Goal: Task Accomplishment & Management: Manage account settings

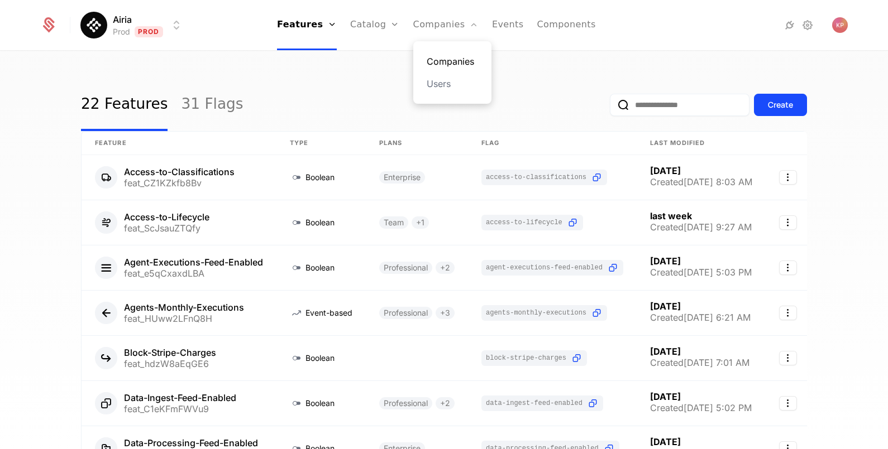
click at [447, 58] on link "Companies" at bounding box center [451, 61] width 51 height 13
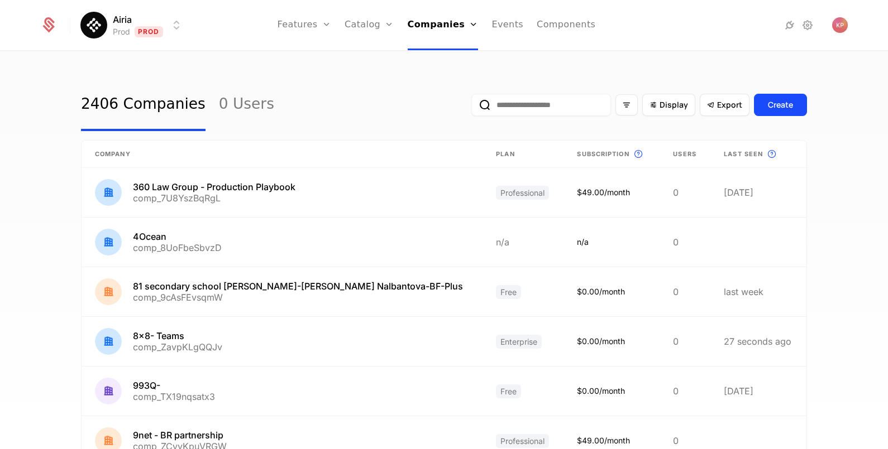
click at [522, 98] on input "email" at bounding box center [541, 105] width 140 height 22
paste input "**********"
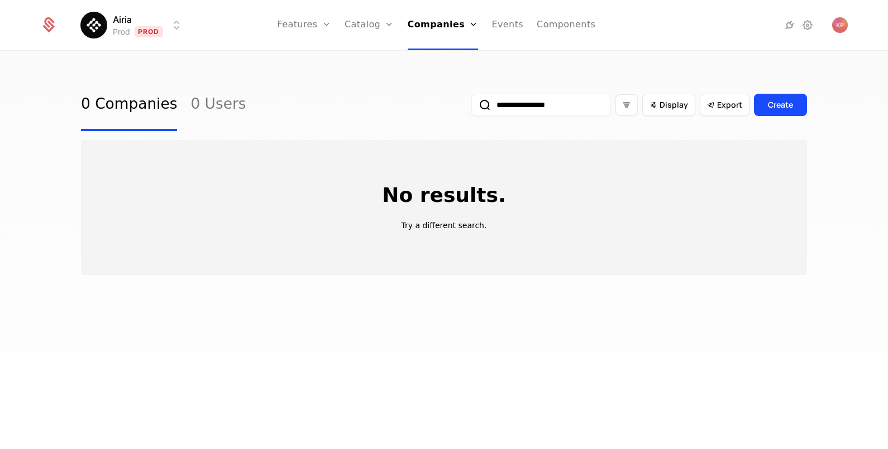
click at [471, 107] on button "submit" at bounding box center [471, 107] width 0 height 0
click at [486, 100] on input "**********" at bounding box center [541, 105] width 140 height 22
click at [471, 107] on button "submit" at bounding box center [471, 107] width 0 height 0
type input "**********"
click at [471, 107] on button "submit" at bounding box center [471, 107] width 0 height 0
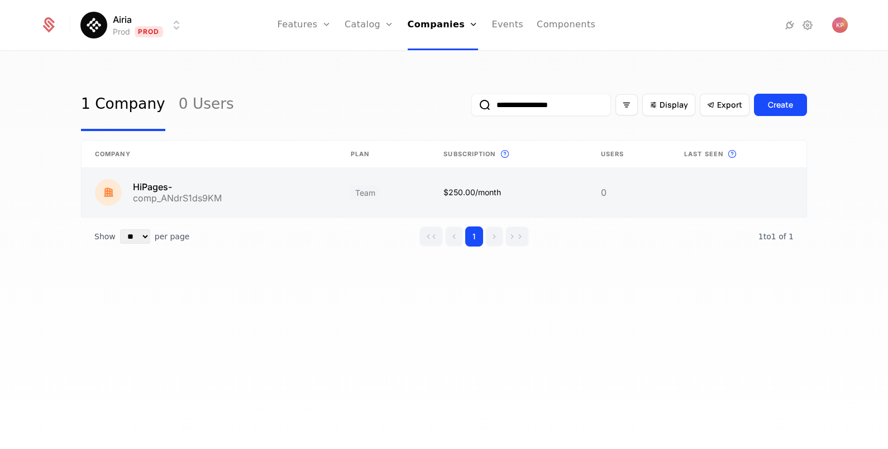
click at [256, 193] on link at bounding box center [210, 192] width 256 height 49
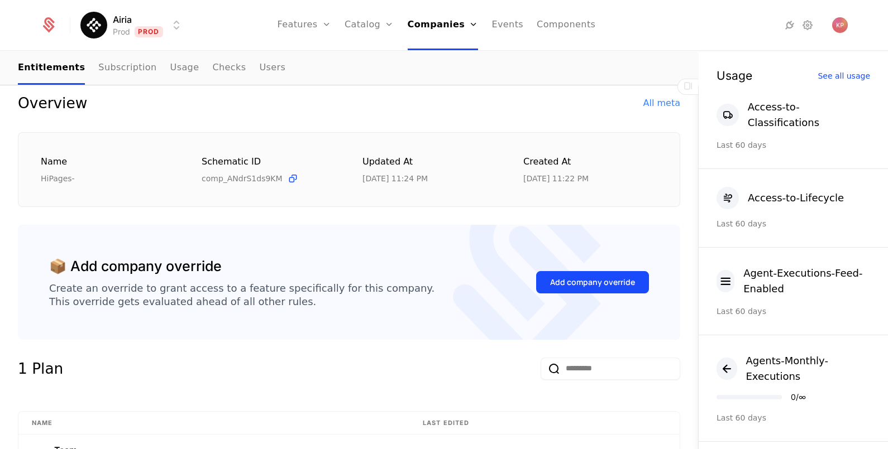
scroll to position [209, 0]
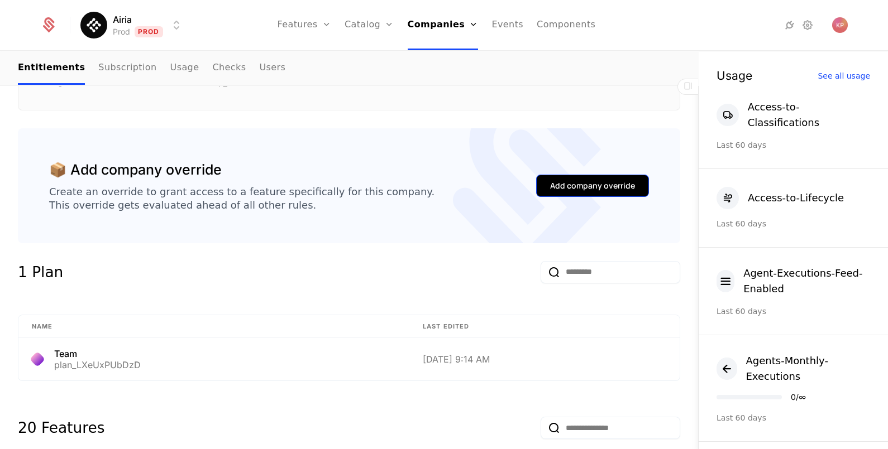
click at [583, 183] on div "Add company override" at bounding box center [592, 185] width 85 height 11
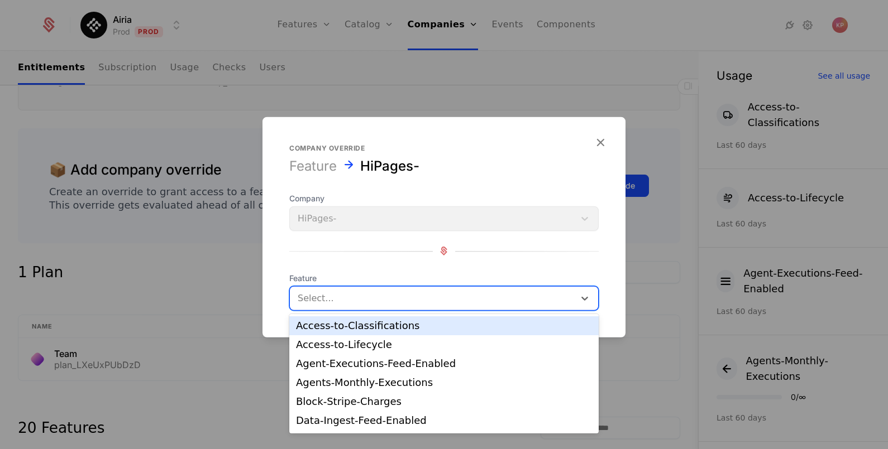
click at [375, 296] on div at bounding box center [432, 298] width 269 height 16
type input "*"
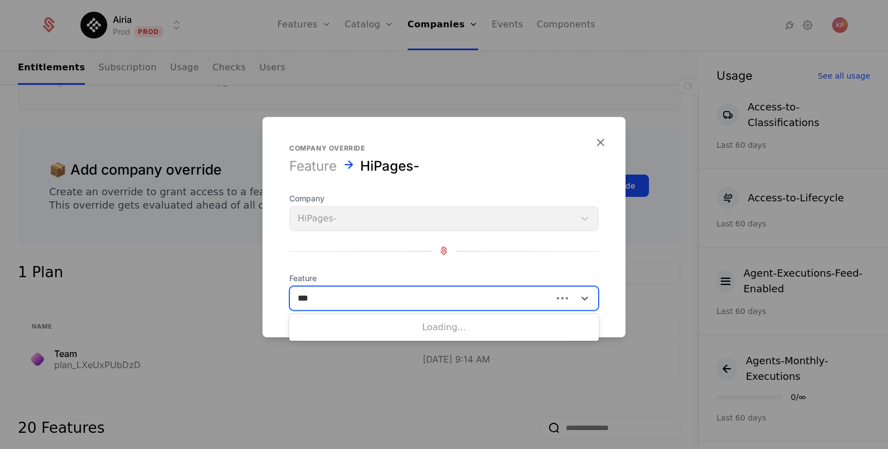
type input "****"
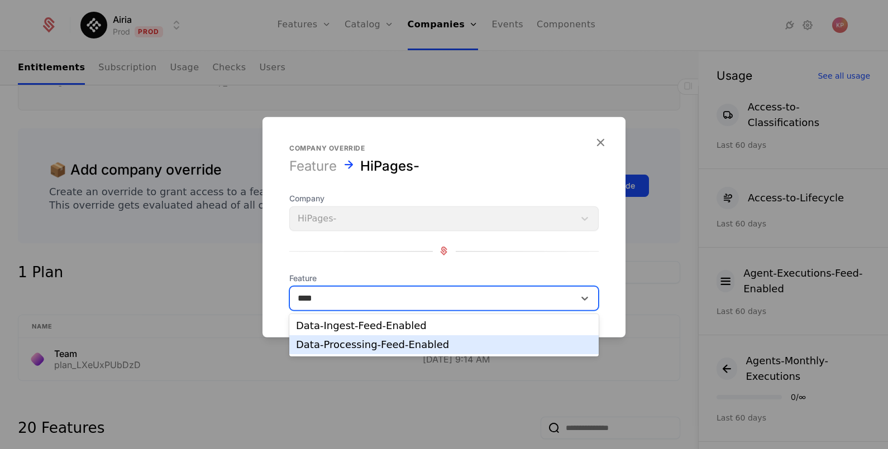
click at [467, 343] on div "Data-Processing-Feed-Enabled" at bounding box center [444, 345] width 296 height 10
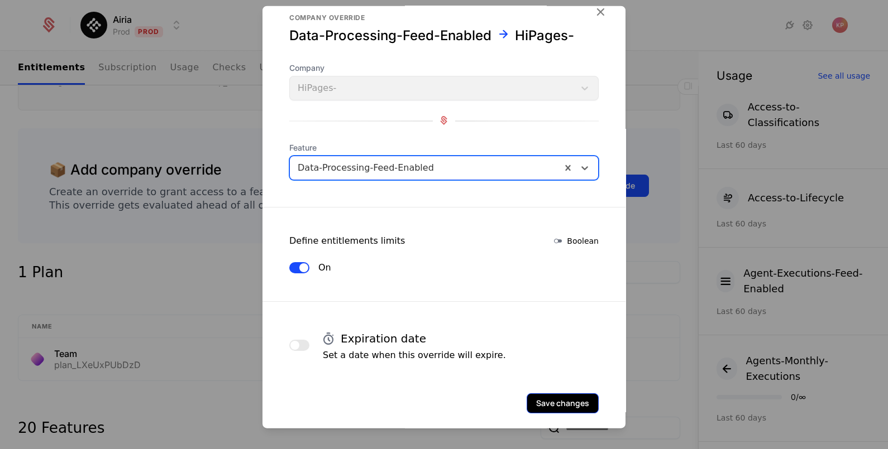
scroll to position [30, 0]
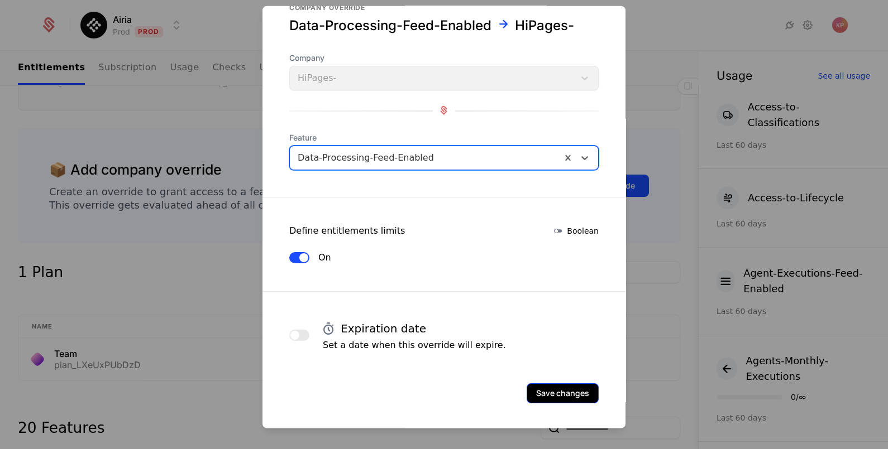
click at [538, 389] on button "Save changes" at bounding box center [562, 393] width 72 height 20
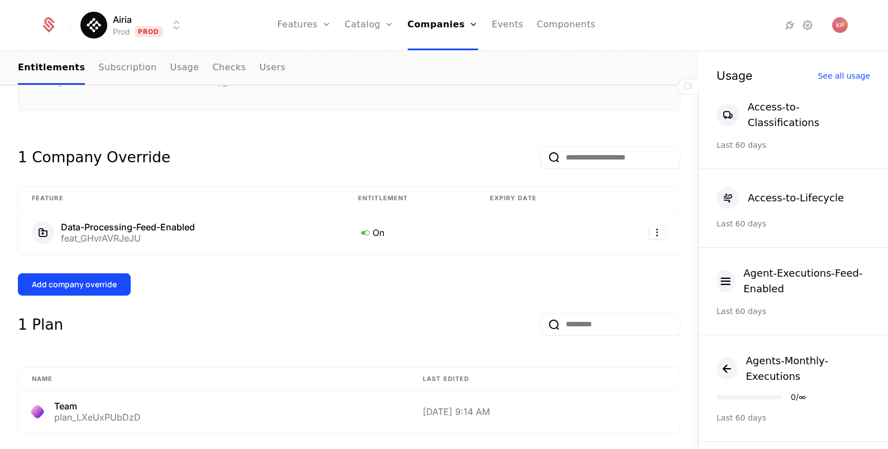
click at [116, 276] on button "Add company override" at bounding box center [74, 285] width 113 height 22
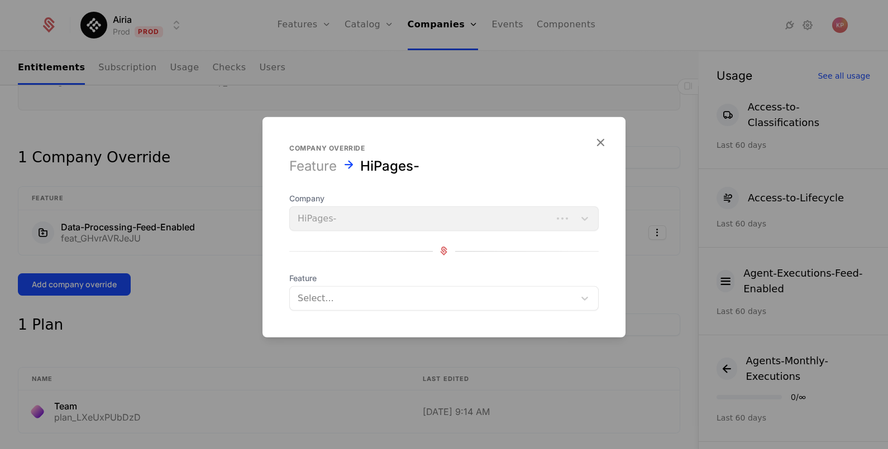
click at [366, 293] on div at bounding box center [432, 298] width 269 height 16
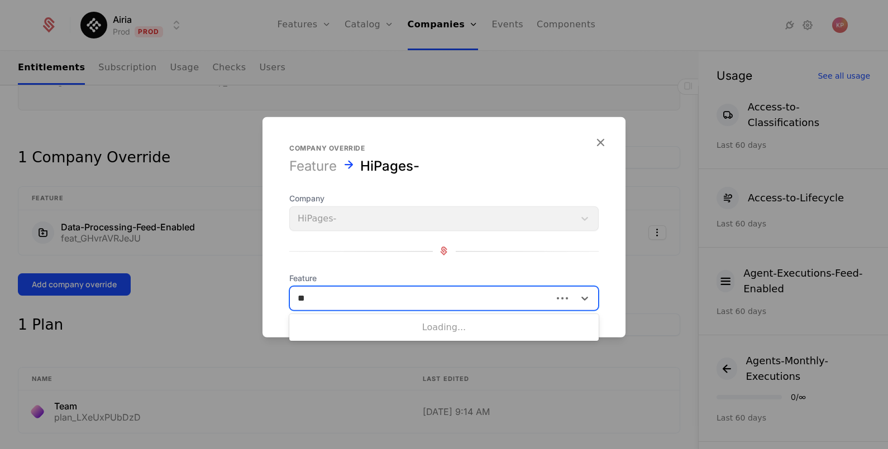
type input "***"
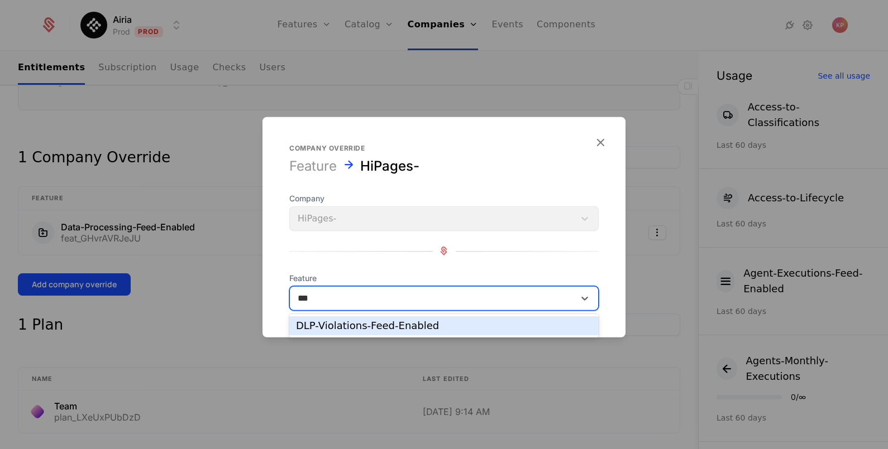
click at [406, 321] on div "DLP-Violations-Feed-Enabled" at bounding box center [444, 326] width 296 height 10
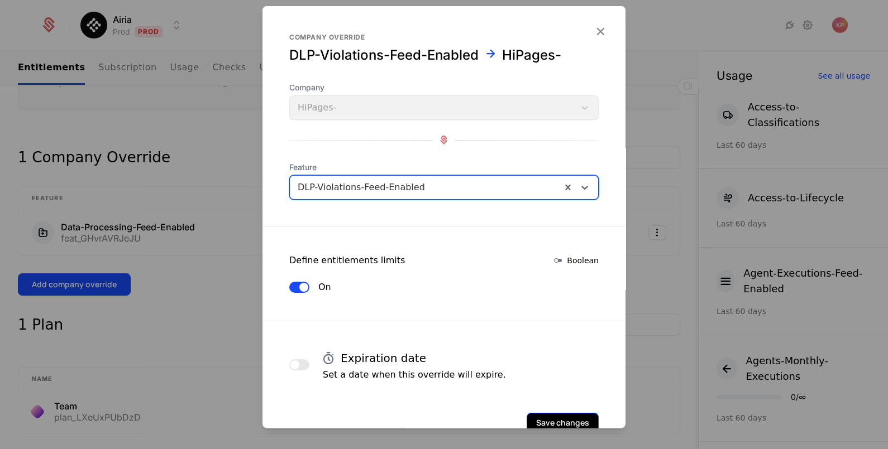
click at [564, 424] on button "Save changes" at bounding box center [562, 423] width 72 height 20
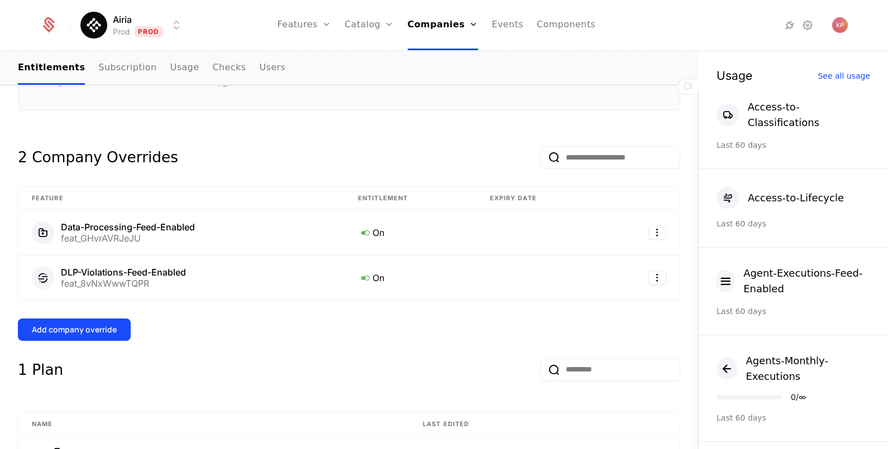
click at [95, 335] on button "Add company override" at bounding box center [74, 330] width 113 height 22
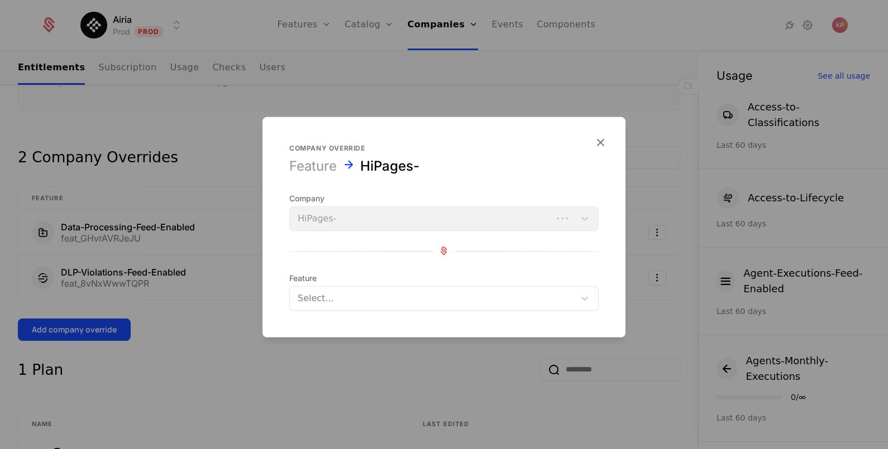
click at [320, 302] on div at bounding box center [432, 298] width 269 height 16
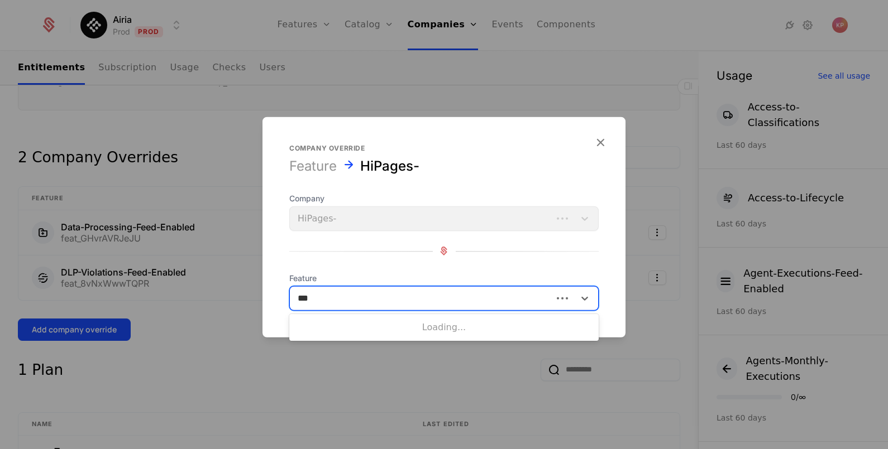
type input "****"
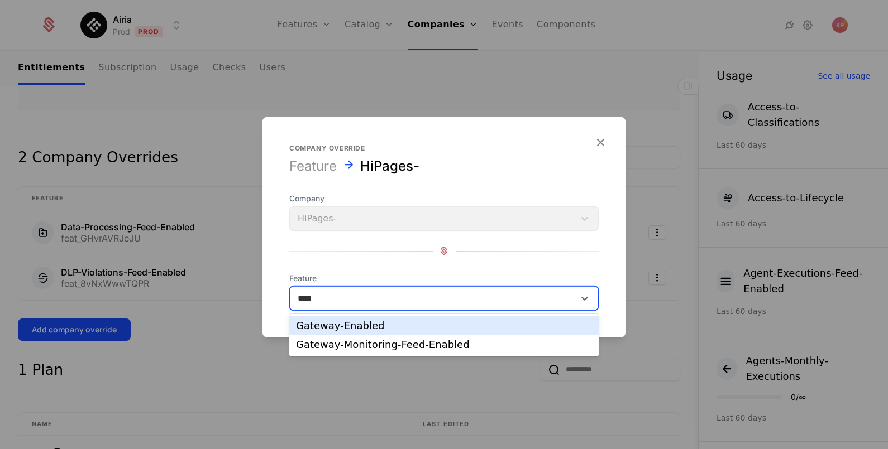
click at [364, 334] on div "Gateway-Enabled" at bounding box center [443, 326] width 309 height 19
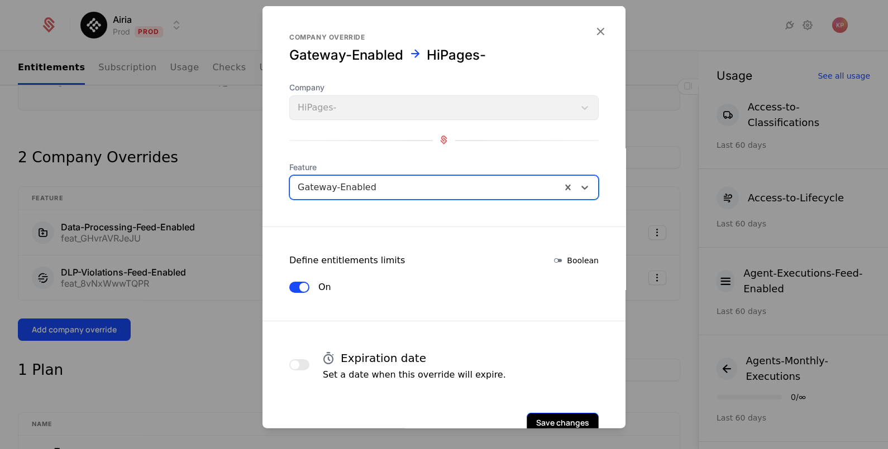
click at [555, 416] on button "Save changes" at bounding box center [562, 423] width 72 height 20
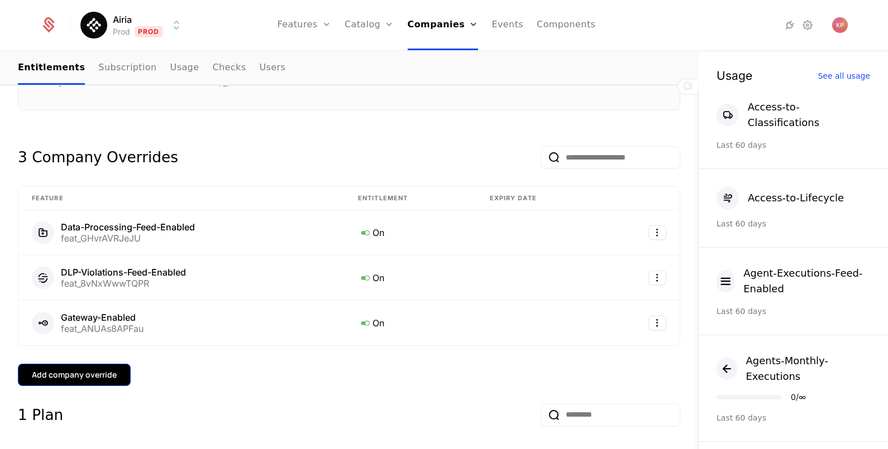
click at [103, 367] on button "Add company override" at bounding box center [74, 375] width 113 height 22
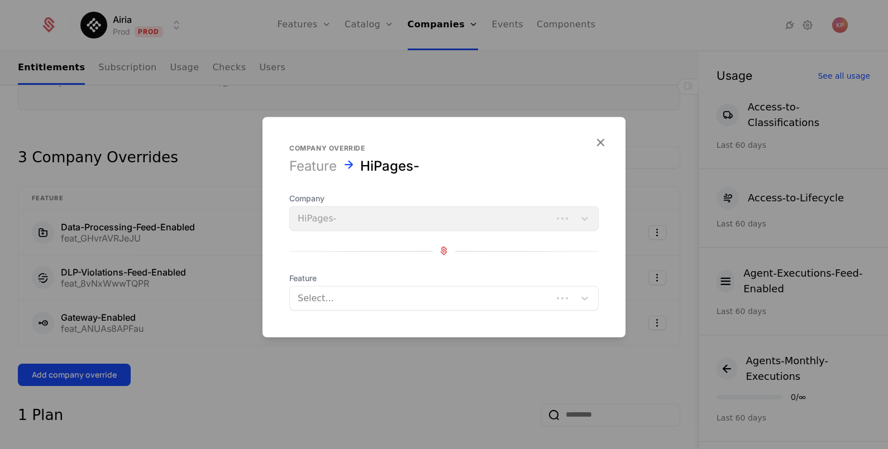
click at [365, 293] on div at bounding box center [421, 298] width 247 height 16
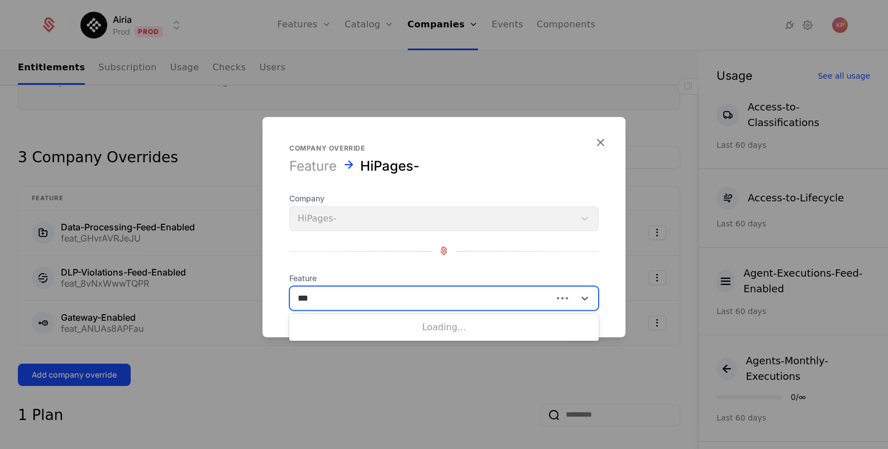
type input "****"
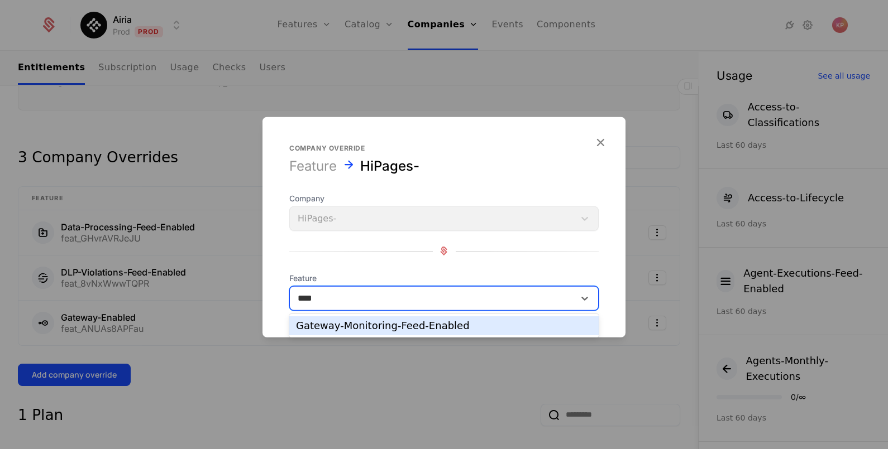
click at [371, 329] on div "Gateway-Monitoring-Feed-Enabled" at bounding box center [444, 326] width 296 height 10
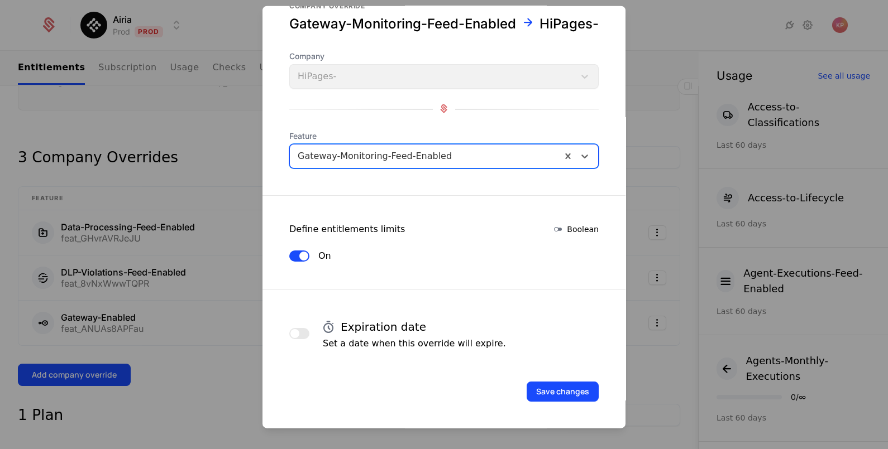
scroll to position [47, 0]
click at [537, 394] on button "Save changes" at bounding box center [562, 391] width 72 height 20
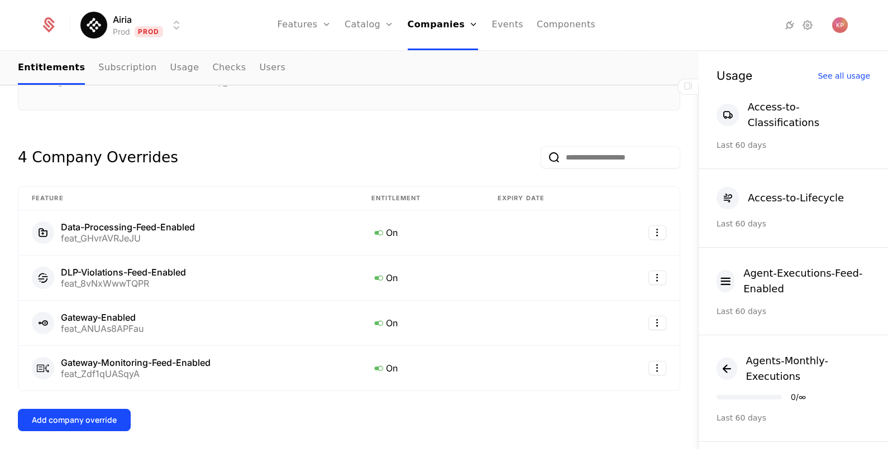
click at [97, 422] on div "Add company override" at bounding box center [74, 420] width 85 height 11
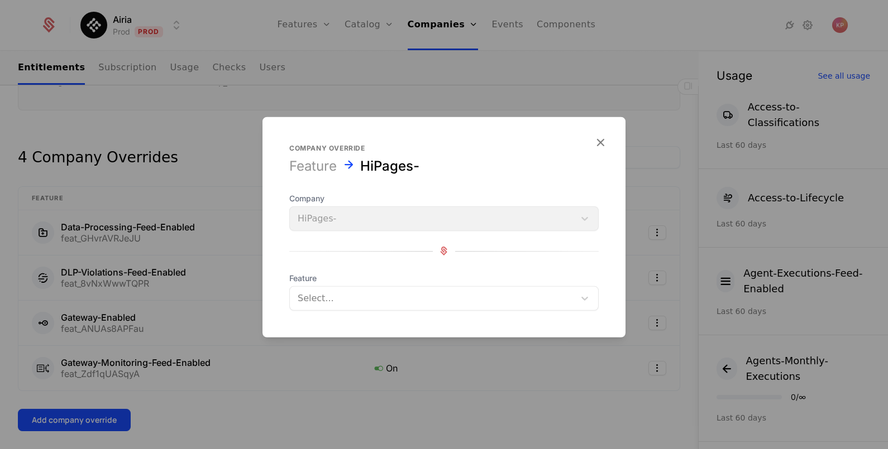
click at [354, 301] on div at bounding box center [432, 298] width 269 height 16
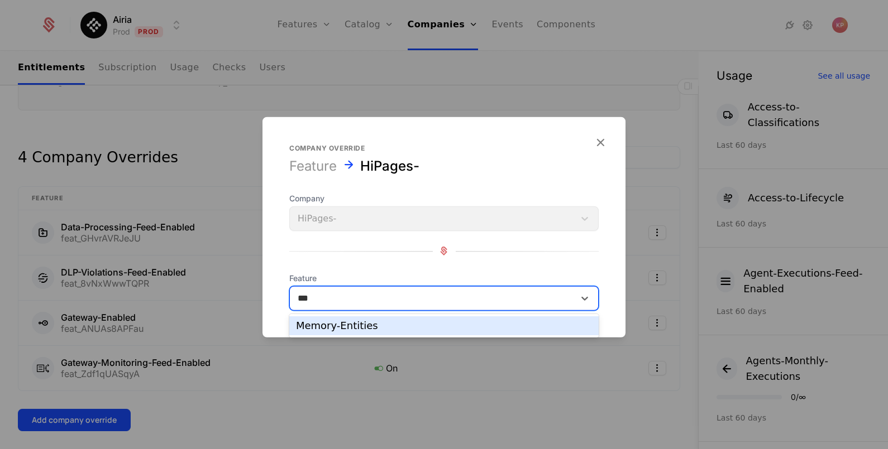
type input "***"
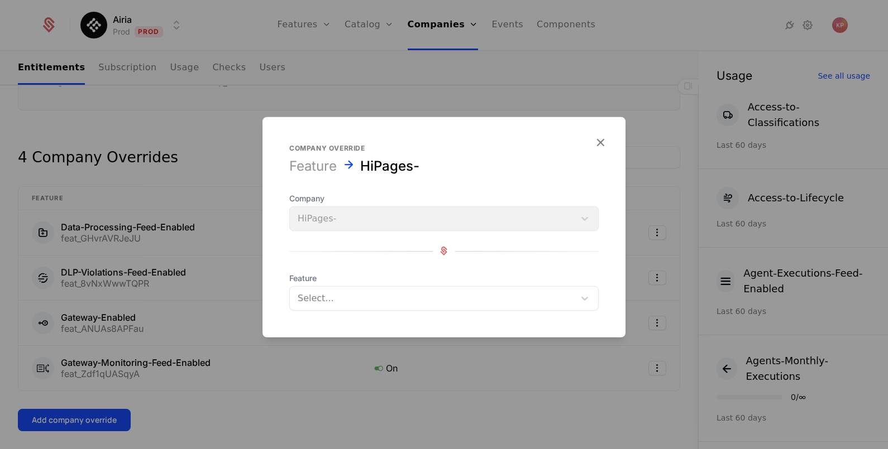
click at [502, 338] on div at bounding box center [444, 224] width 888 height 449
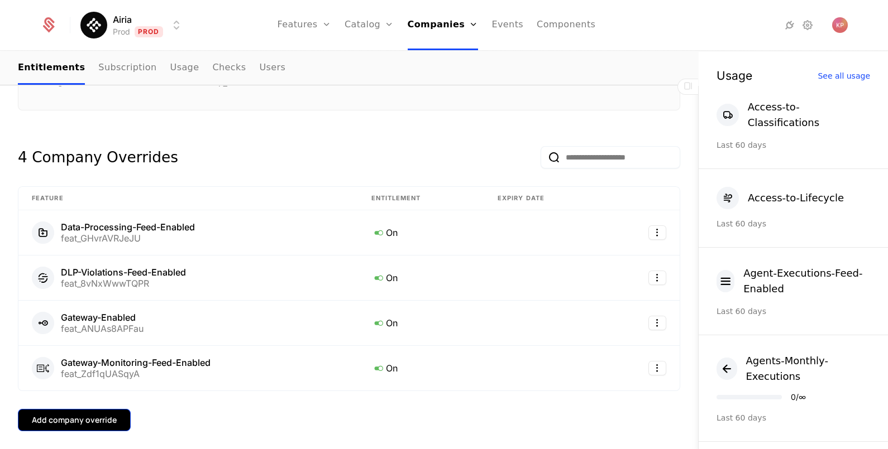
click at [117, 420] on button "Add company override" at bounding box center [74, 420] width 113 height 22
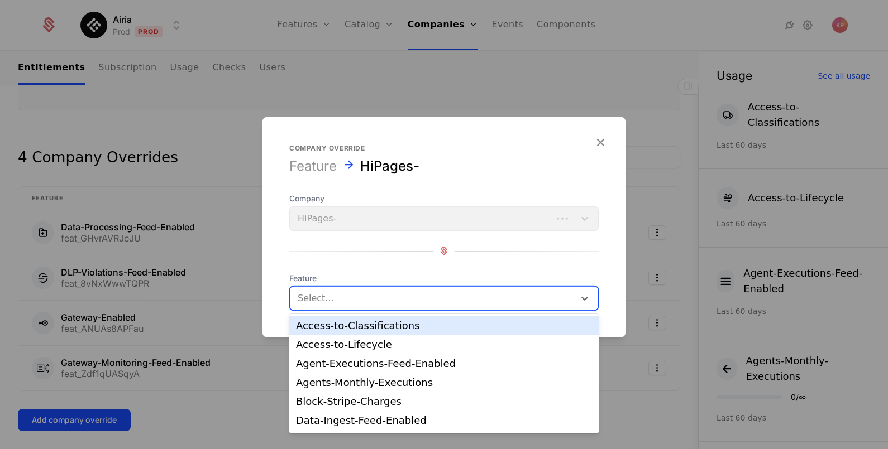
click at [349, 306] on div "Select..." at bounding box center [432, 298] width 285 height 20
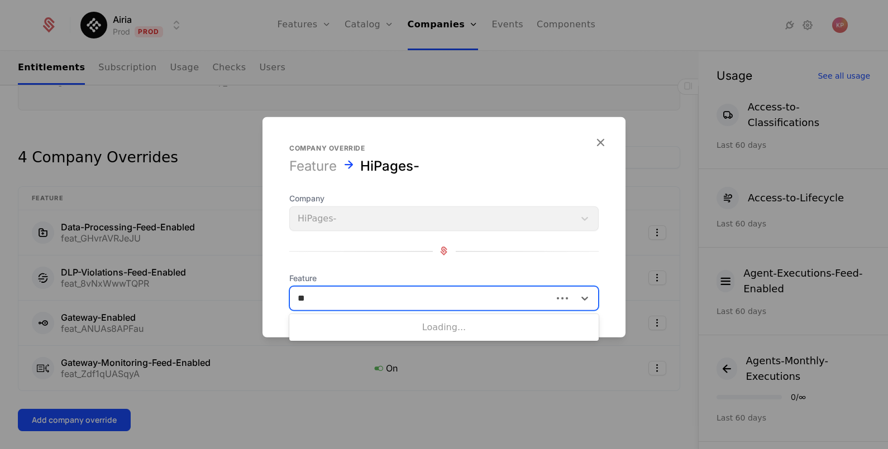
type input "***"
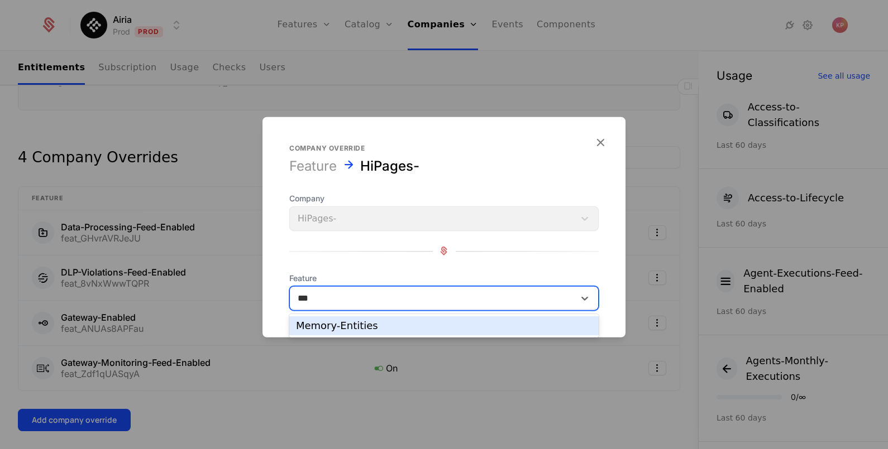
click at [372, 325] on div "Memory-Entities" at bounding box center [444, 326] width 296 height 10
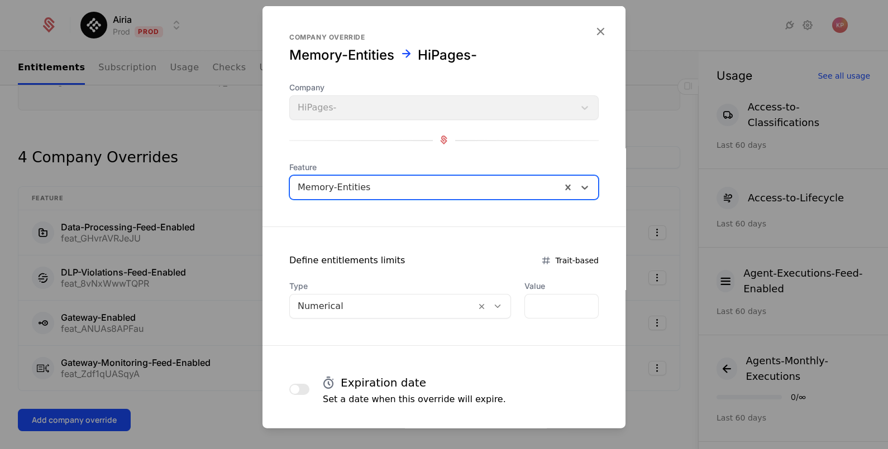
click at [401, 300] on div at bounding box center [383, 306] width 170 height 16
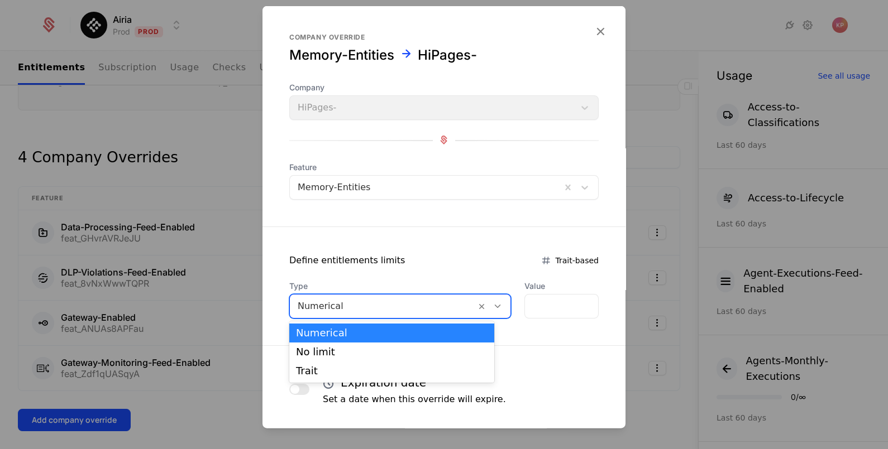
click at [392, 343] on div "No limit" at bounding box center [391, 352] width 205 height 19
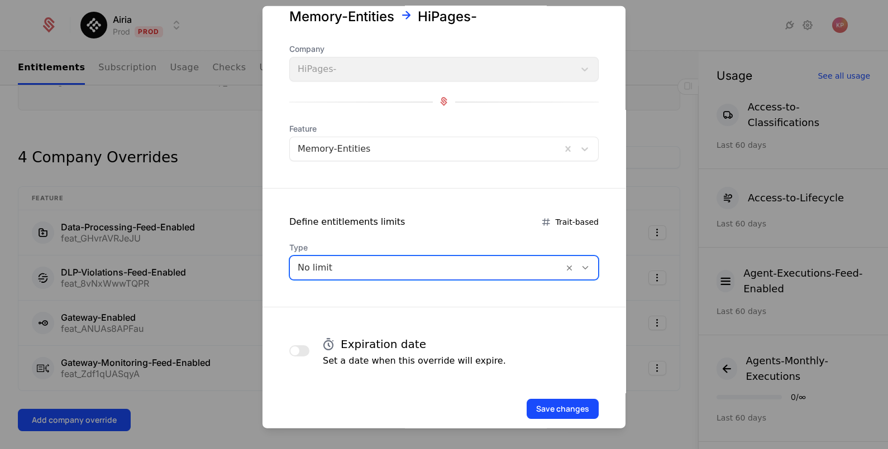
scroll to position [54, 0]
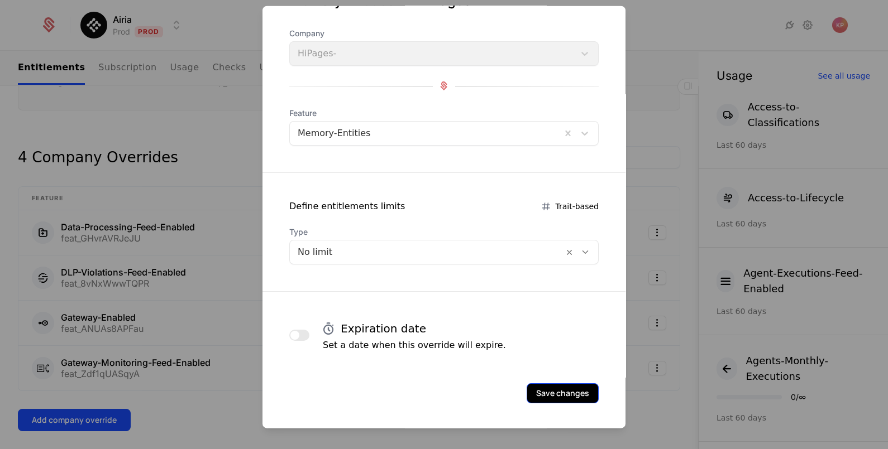
click at [552, 393] on button "Save changes" at bounding box center [562, 393] width 72 height 20
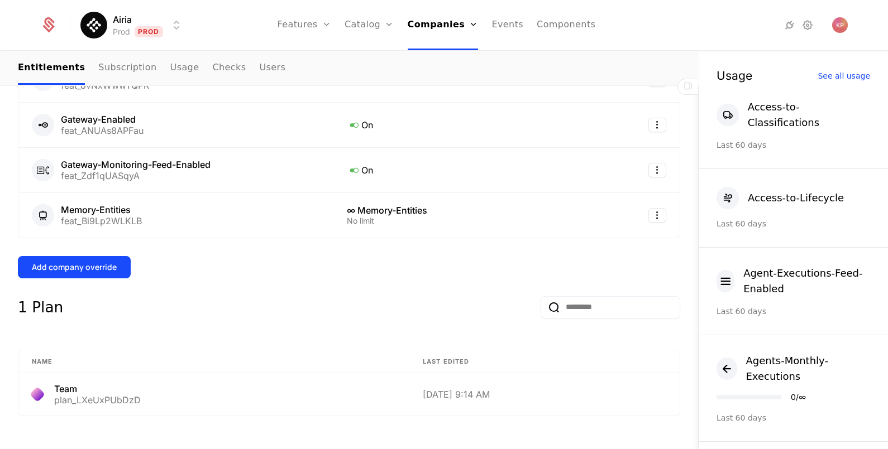
scroll to position [419, 0]
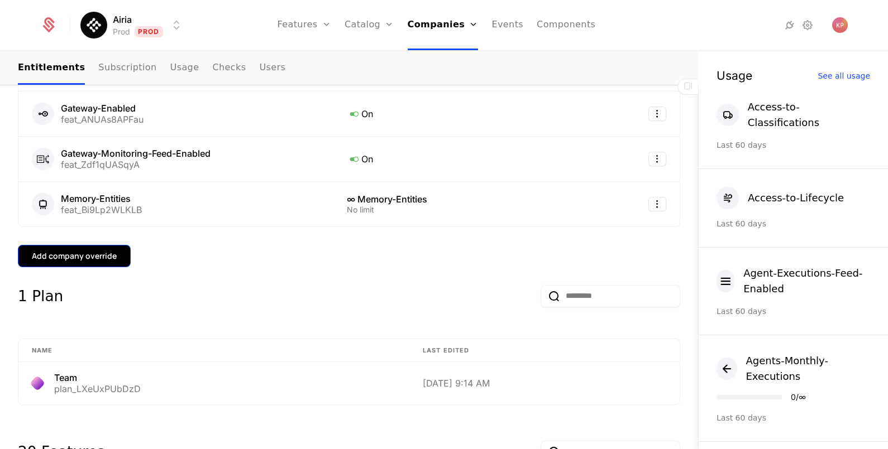
click at [95, 254] on div "Add company override" at bounding box center [74, 256] width 85 height 11
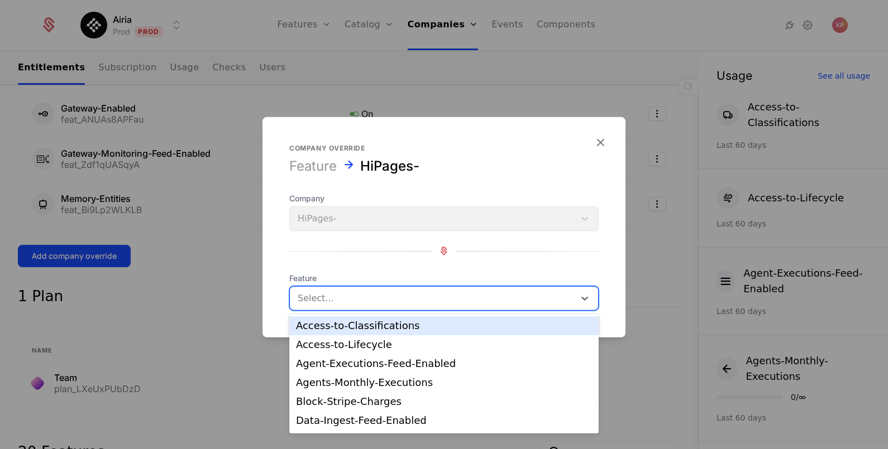
click at [432, 295] on div at bounding box center [432, 298] width 269 height 16
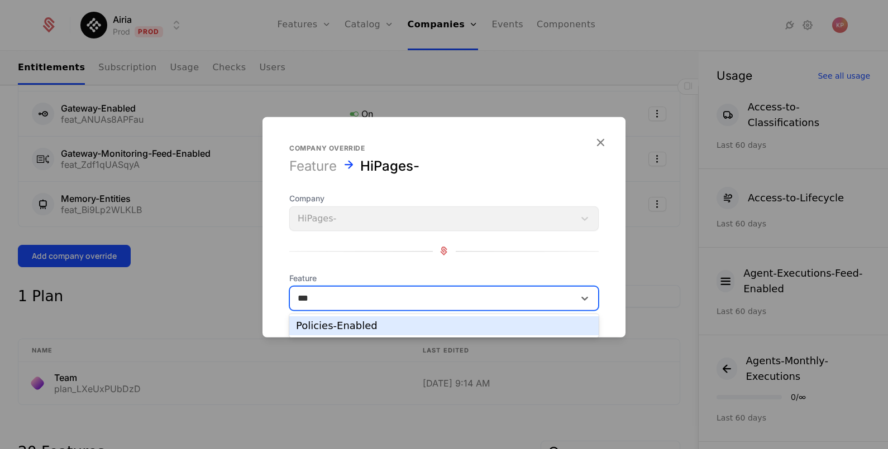
type input "***"
click at [425, 313] on form "Company override Feature HiPages- Company HiPages- Feature 1 result available f…" at bounding box center [443, 227] width 363 height 220
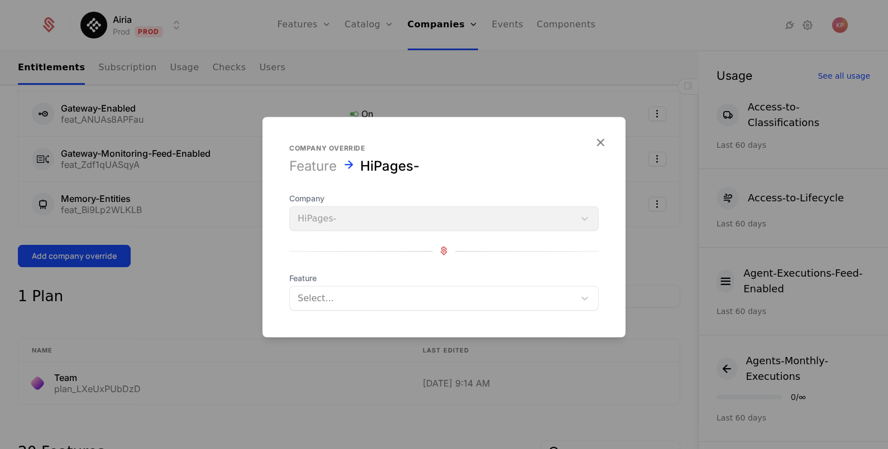
click at [421, 300] on div at bounding box center [432, 298] width 269 height 16
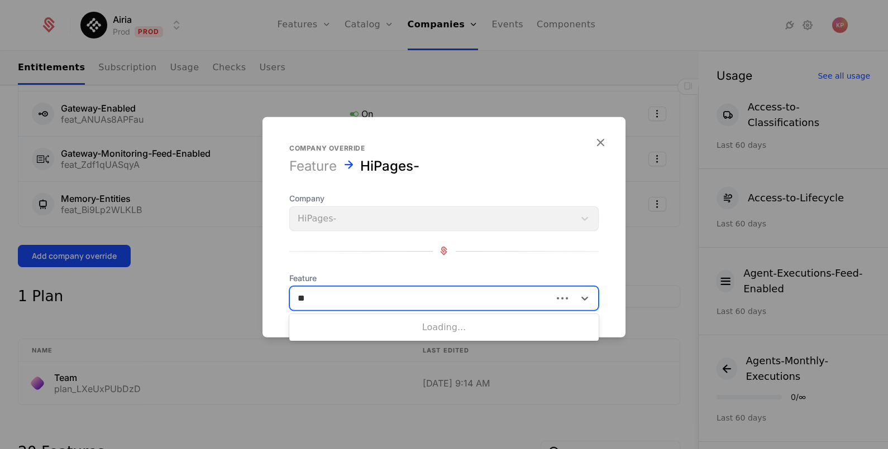
type input "***"
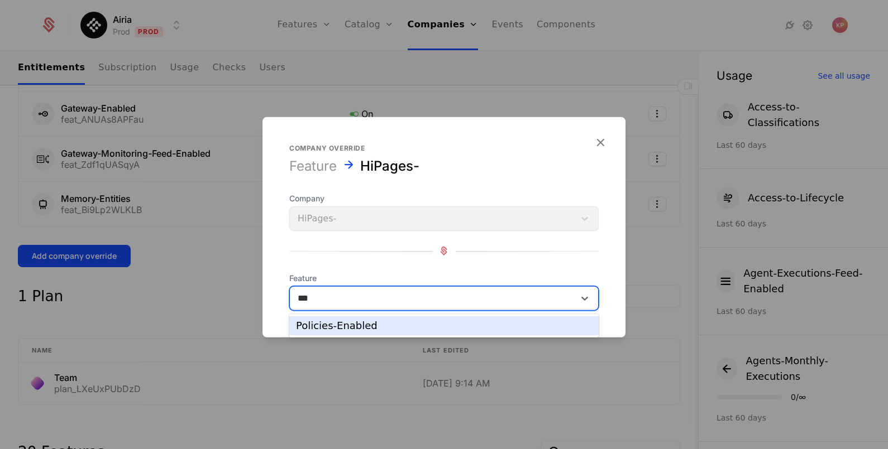
click at [427, 320] on div "Policies-Enabled" at bounding box center [443, 326] width 309 height 19
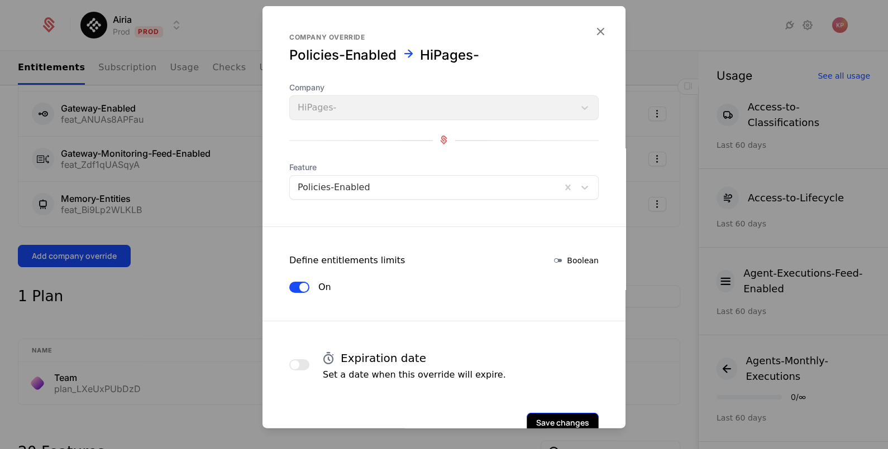
click at [559, 419] on button "Save changes" at bounding box center [562, 423] width 72 height 20
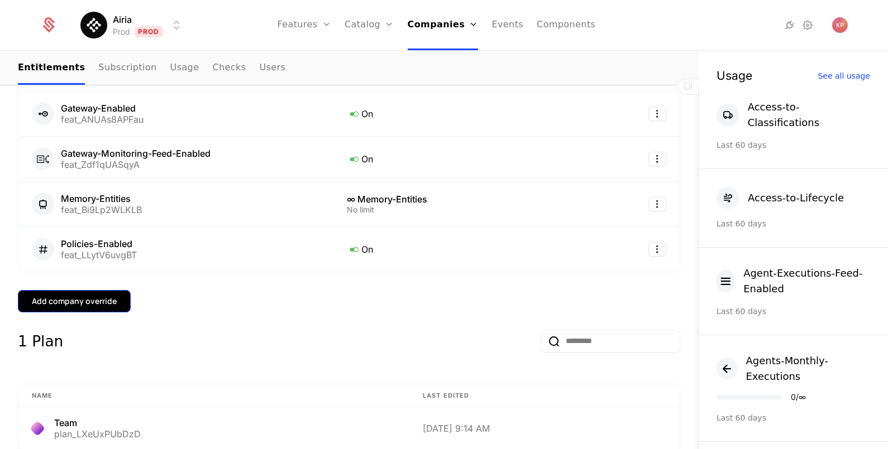
click at [117, 302] on button "Add company override" at bounding box center [74, 301] width 113 height 22
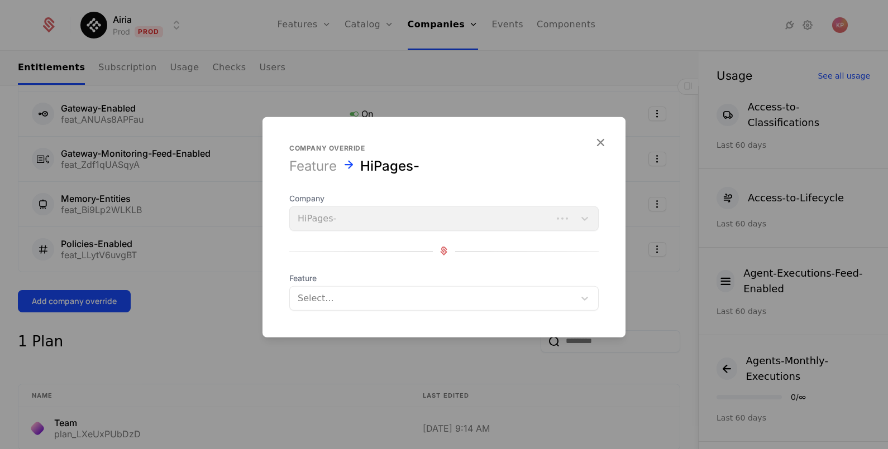
click at [378, 307] on div "Select..." at bounding box center [432, 298] width 285 height 20
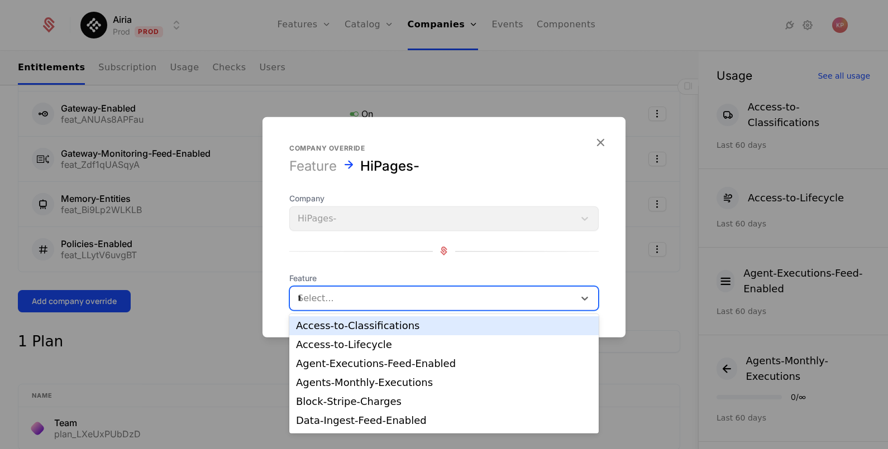
type input "***"
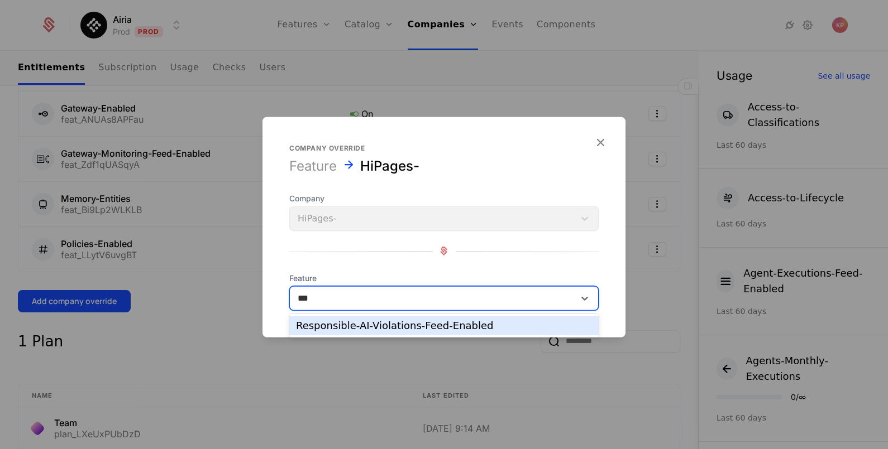
click at [406, 329] on div "Responsible-AI-Violations-Feed-Enabled" at bounding box center [444, 326] width 296 height 10
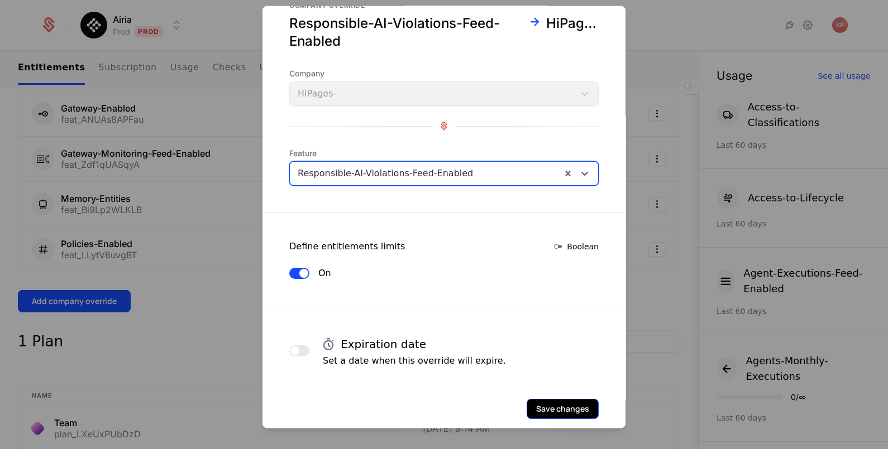
scroll to position [47, 0]
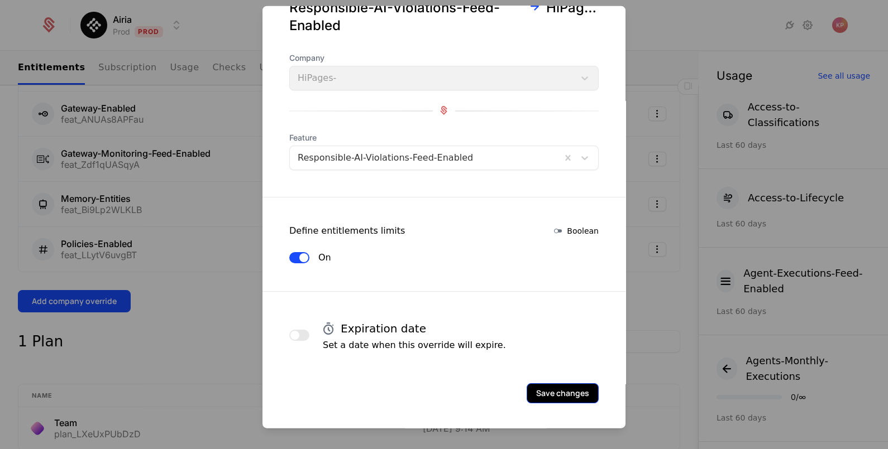
click at [548, 391] on button "Save changes" at bounding box center [562, 393] width 72 height 20
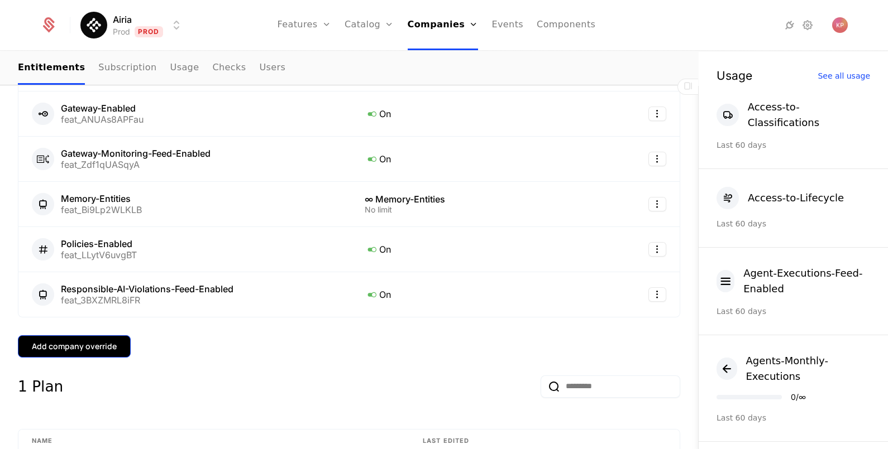
click at [104, 344] on div "Add company override" at bounding box center [74, 346] width 85 height 11
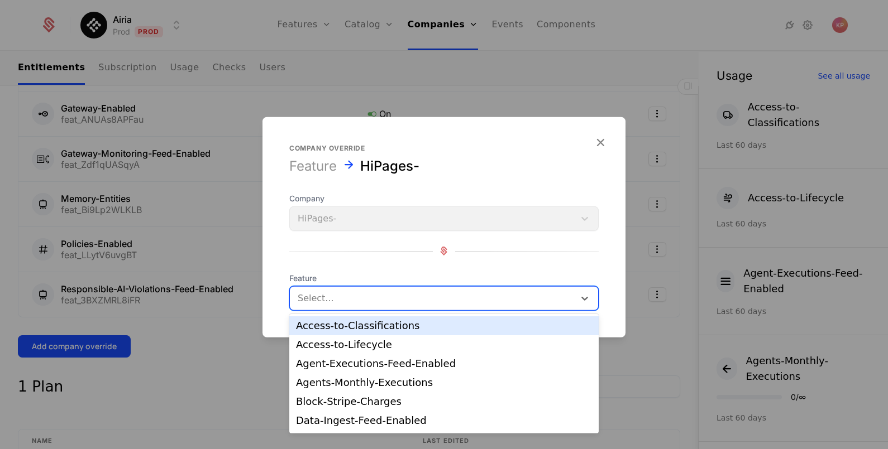
click at [329, 299] on div at bounding box center [432, 298] width 269 height 16
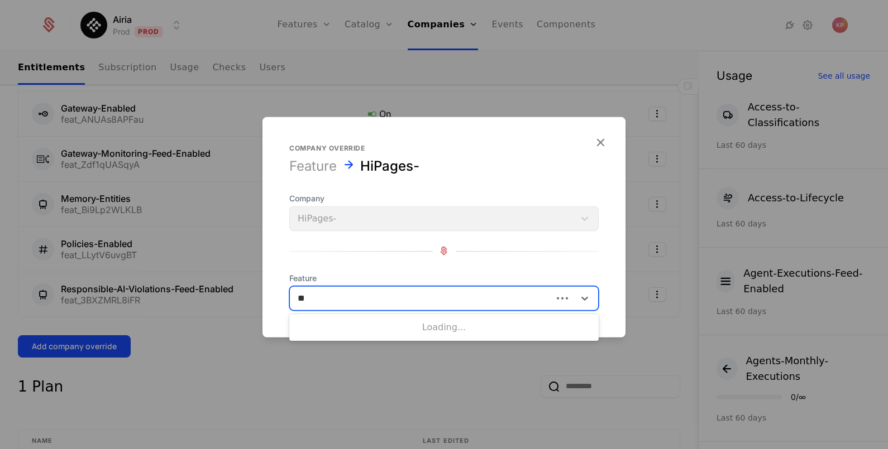
type input "***"
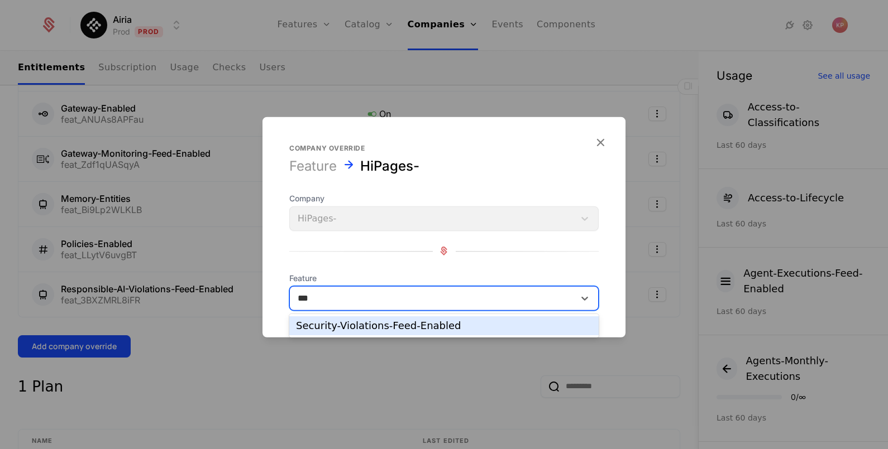
click at [341, 335] on div "Security-Violations-Feed-Enabled" at bounding box center [443, 326] width 309 height 19
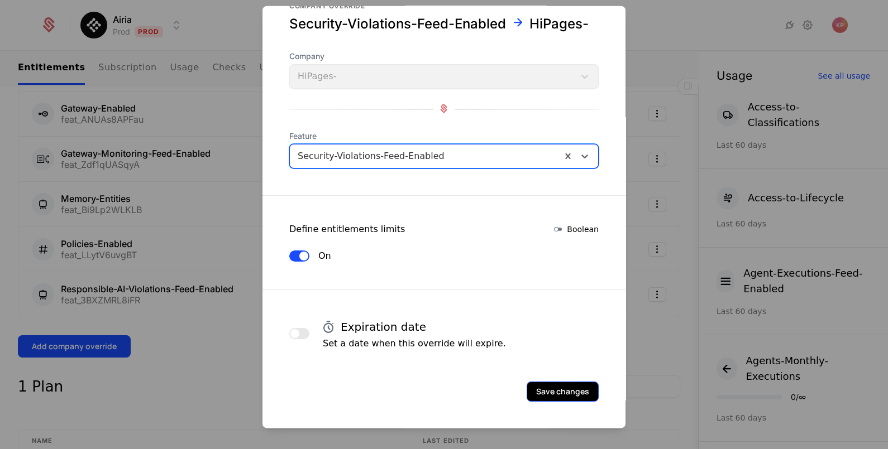
click at [528, 388] on button "Save changes" at bounding box center [562, 391] width 72 height 20
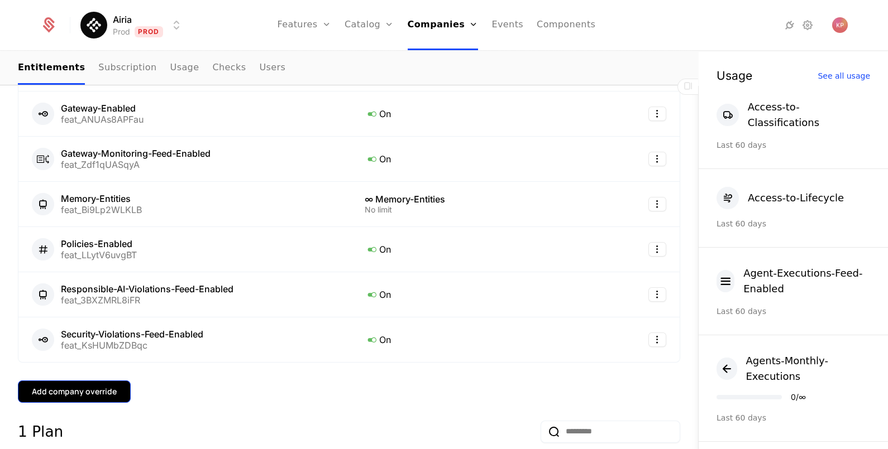
click at [69, 387] on div "Add company override" at bounding box center [74, 391] width 85 height 11
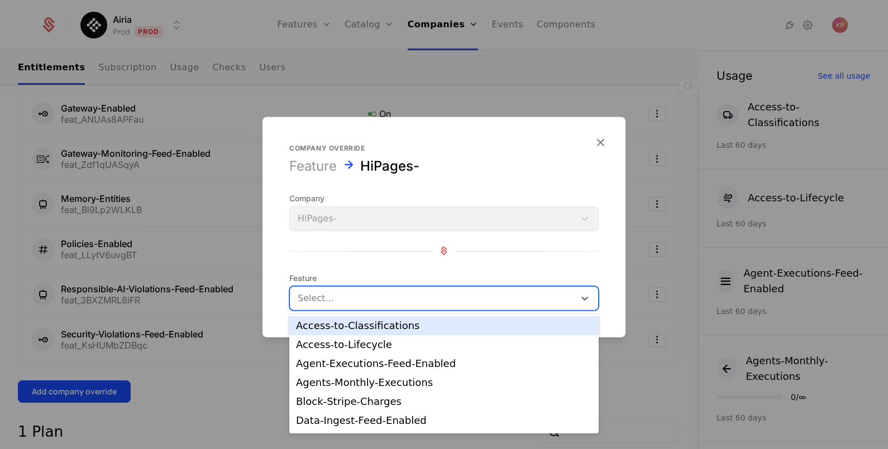
click at [351, 303] on div at bounding box center [432, 298] width 269 height 16
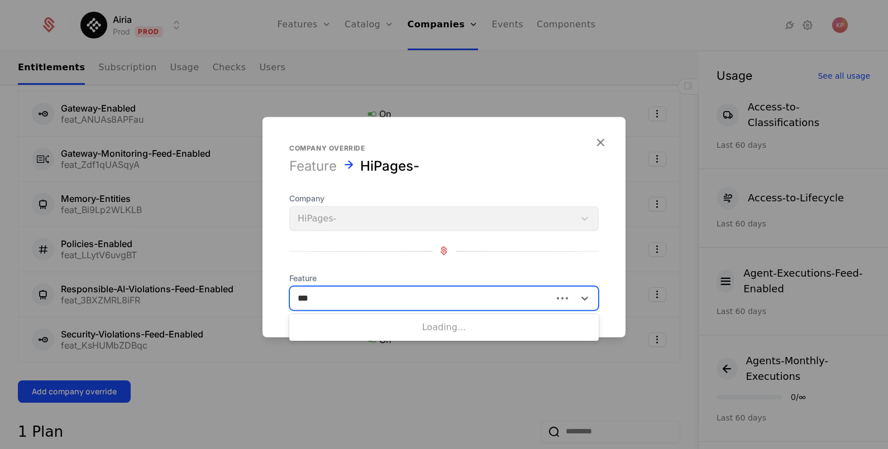
type input "****"
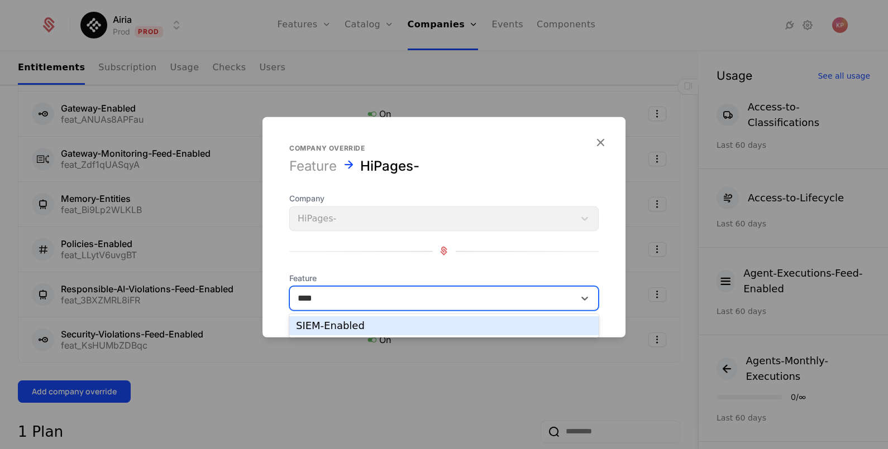
click at [349, 331] on div "SIEM-Enabled" at bounding box center [444, 326] width 296 height 10
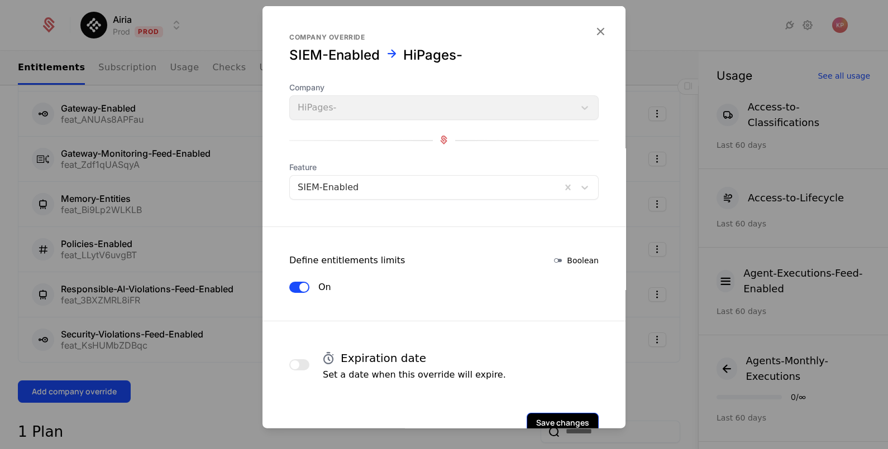
click at [550, 416] on button "Save changes" at bounding box center [562, 423] width 72 height 20
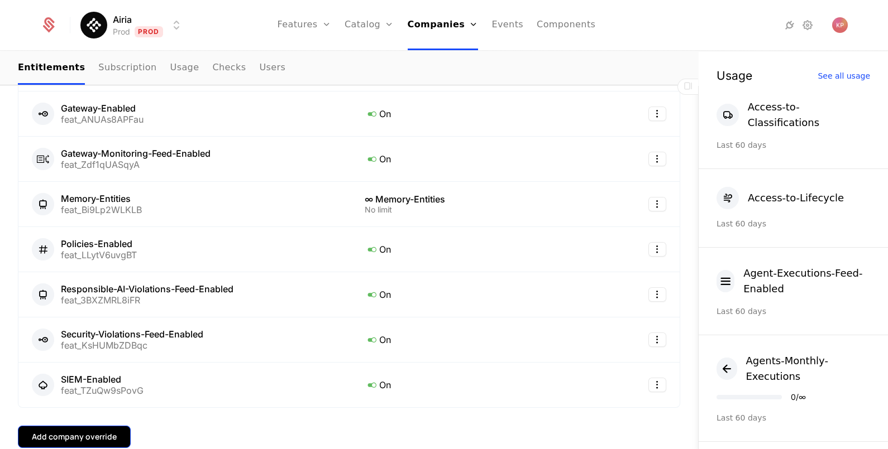
click at [101, 434] on div "Add company override" at bounding box center [74, 437] width 85 height 11
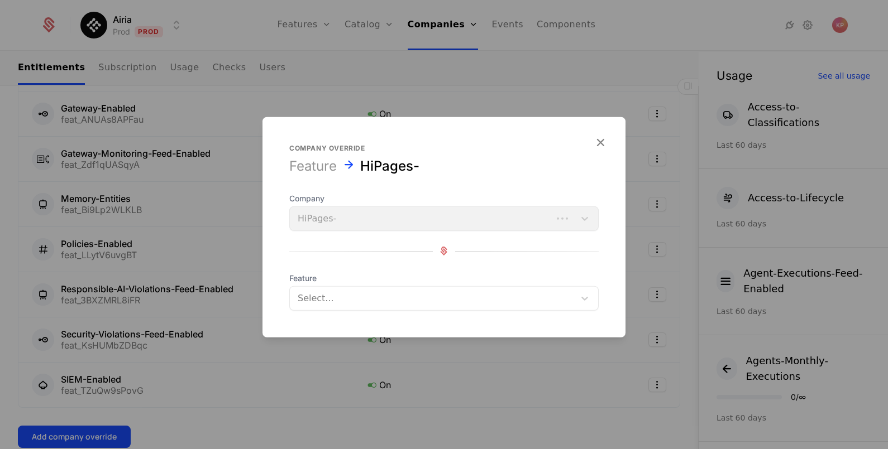
click at [392, 296] on div at bounding box center [432, 298] width 269 height 16
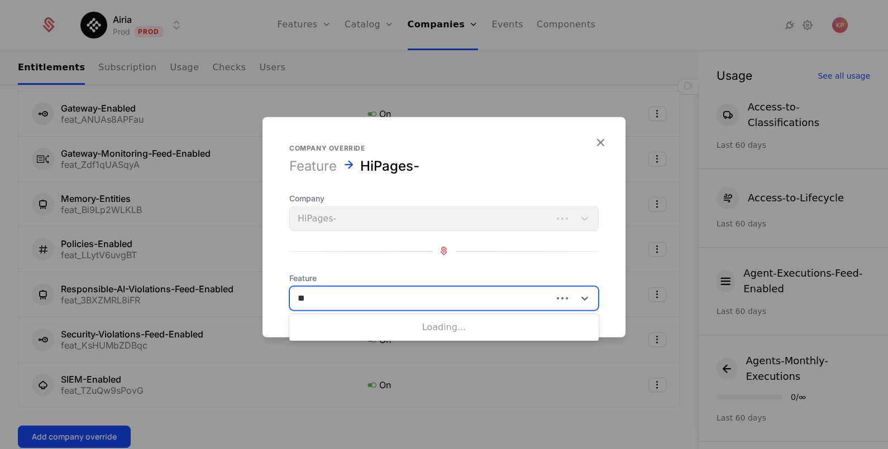
type input "***"
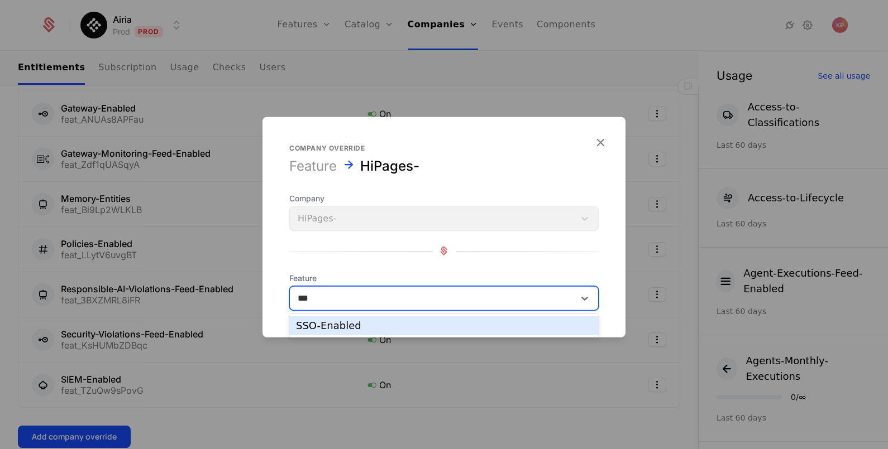
click at [391, 327] on div "SSO-Enabled" at bounding box center [444, 326] width 296 height 10
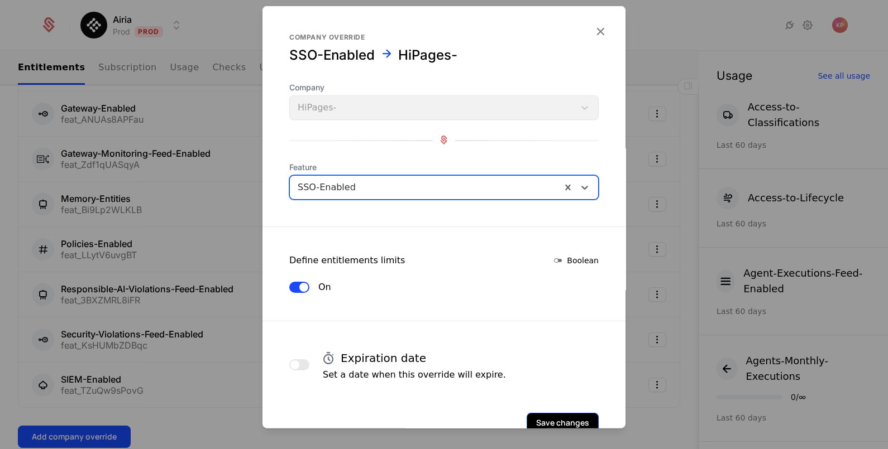
click at [563, 413] on button "Save changes" at bounding box center [562, 423] width 72 height 20
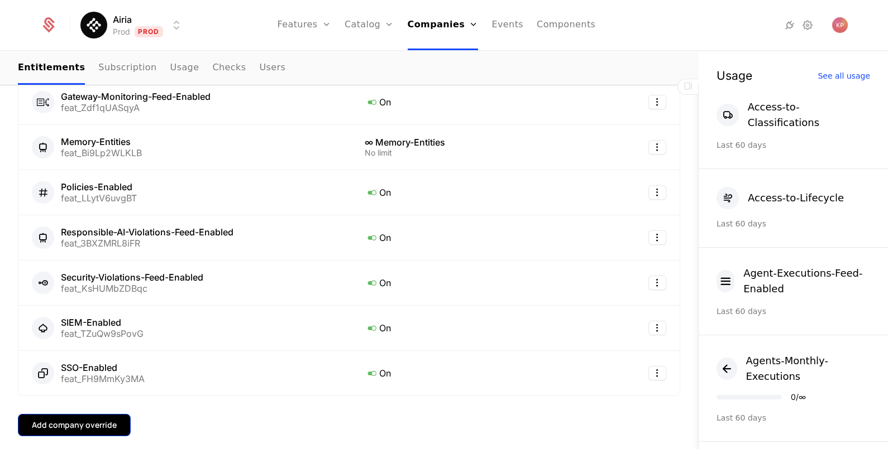
scroll to position [488, 0]
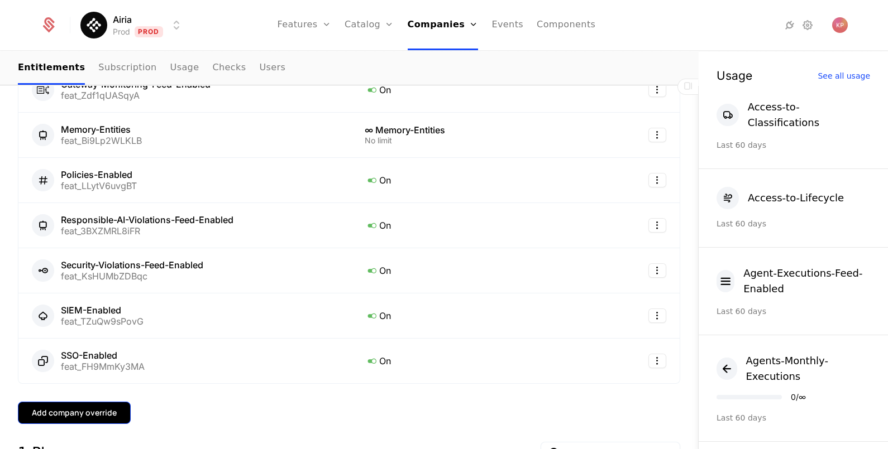
click at [60, 404] on button "Add company override" at bounding box center [74, 413] width 113 height 22
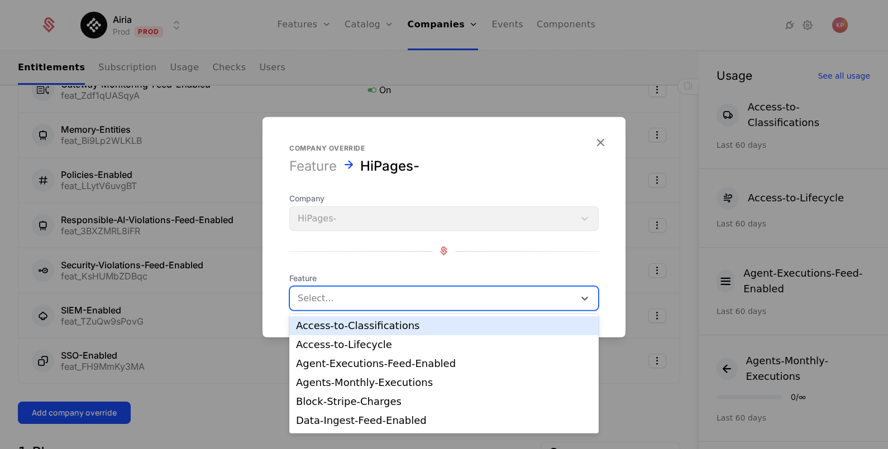
click at [470, 301] on div at bounding box center [432, 298] width 269 height 16
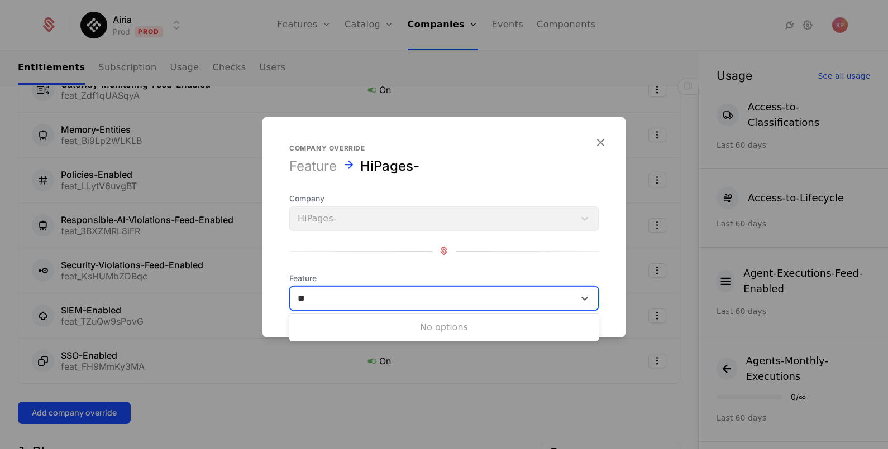
type input "*"
type input "***"
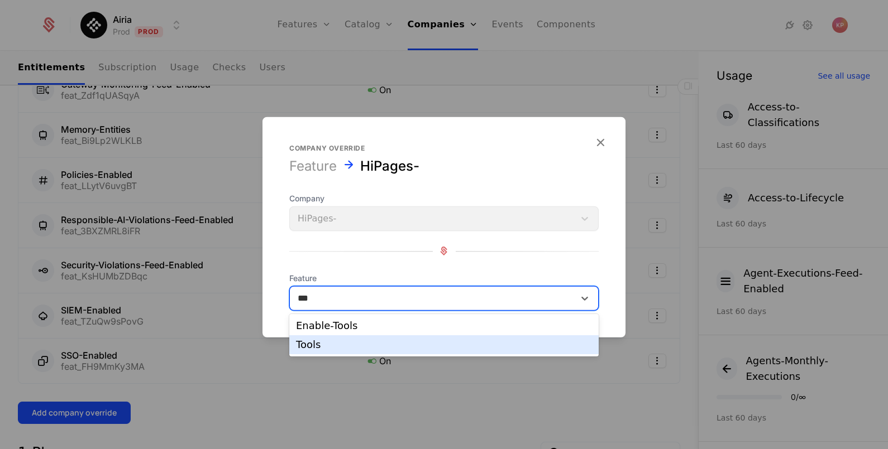
click at [373, 335] on div "Tools" at bounding box center [443, 344] width 309 height 19
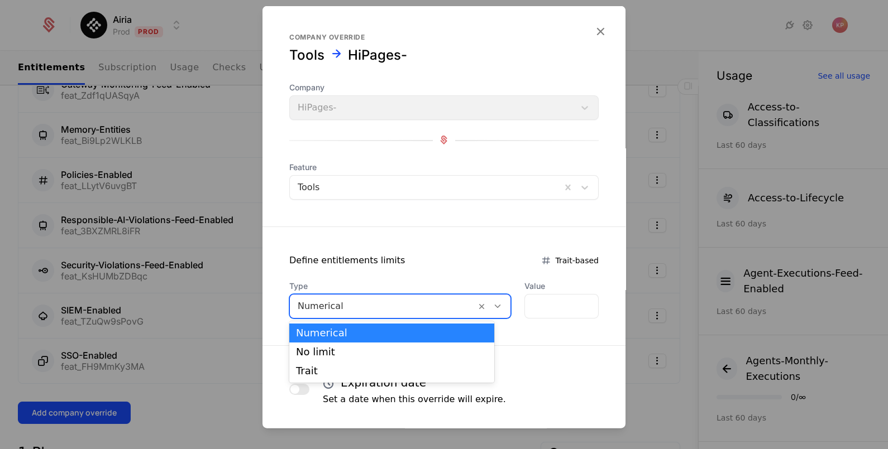
click at [390, 303] on div at bounding box center [383, 306] width 170 height 16
click at [386, 352] on div "No limit" at bounding box center [391, 352] width 191 height 10
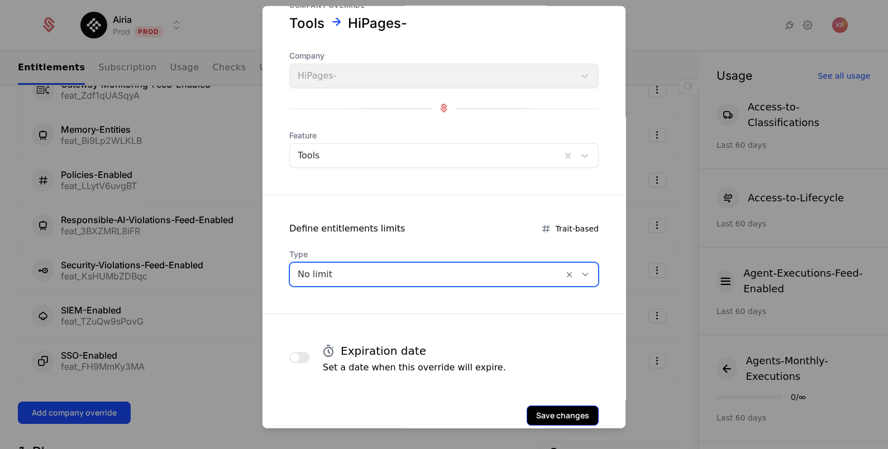
scroll to position [54, 0]
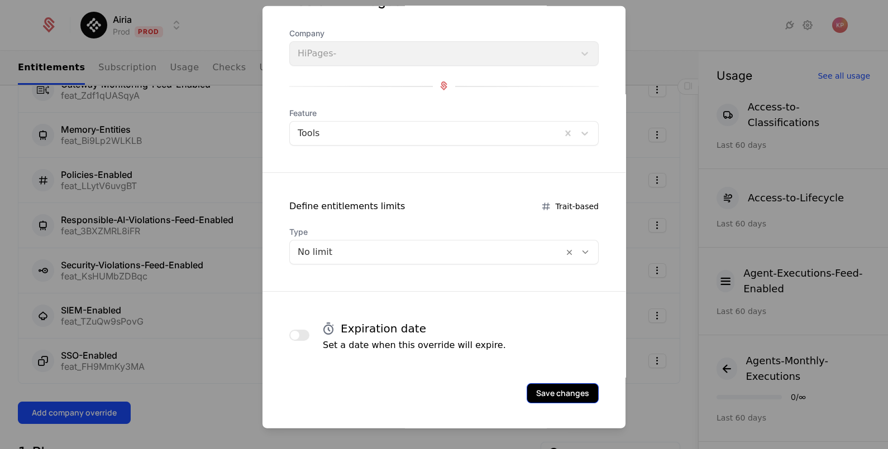
click at [572, 395] on button "Save changes" at bounding box center [562, 393] width 72 height 20
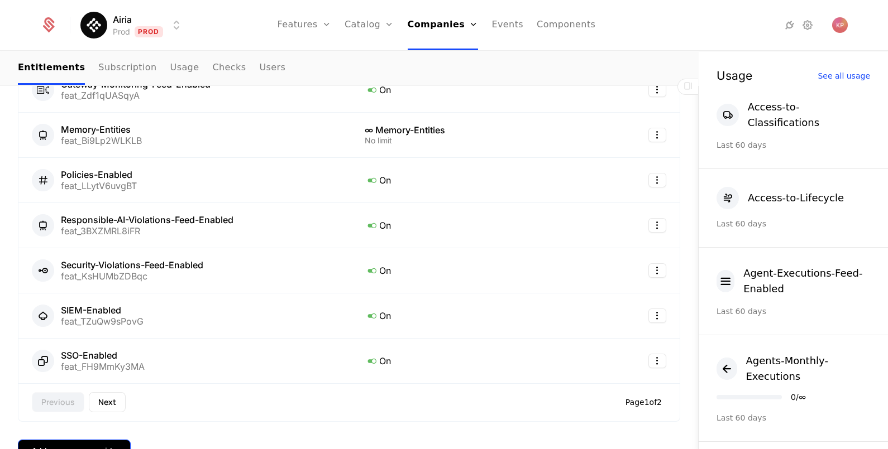
click at [106, 442] on button "Add company override" at bounding box center [74, 451] width 113 height 22
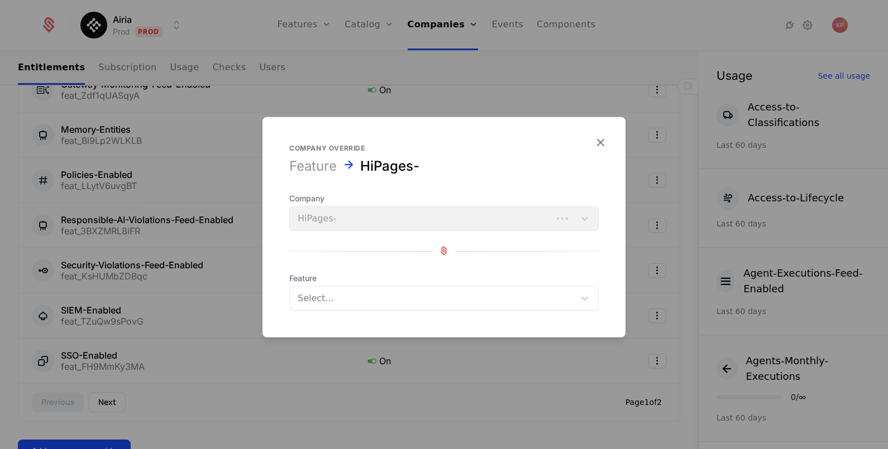
click at [342, 294] on div at bounding box center [432, 298] width 269 height 16
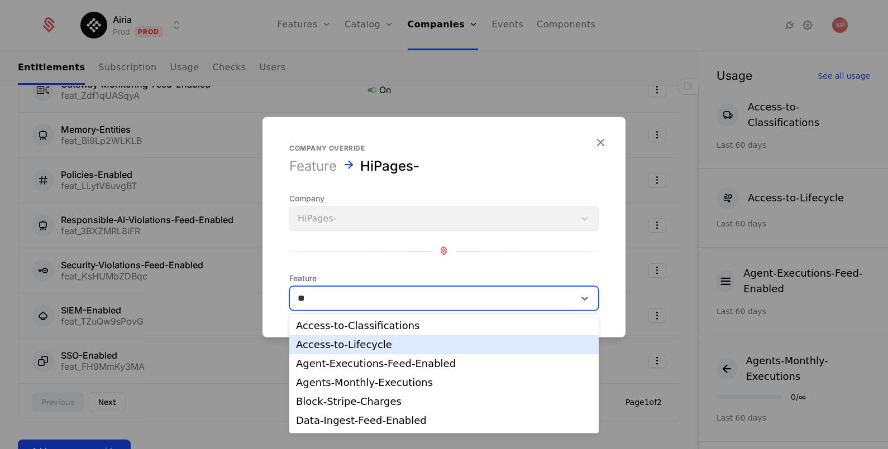
type input "***"
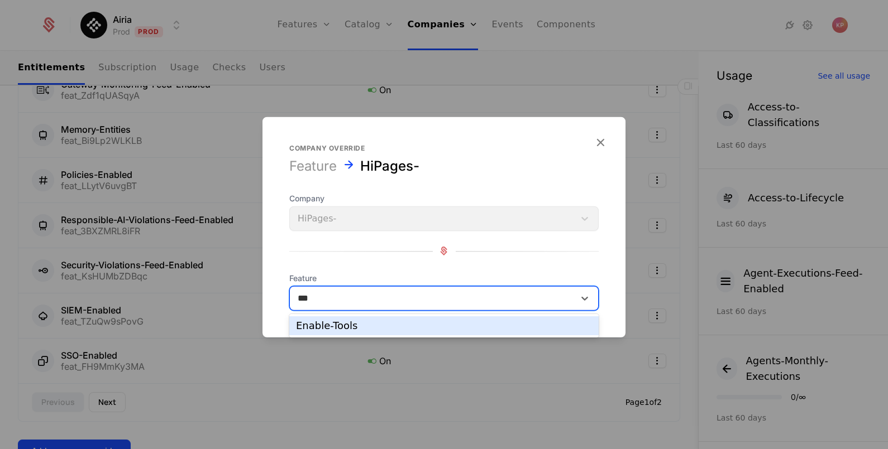
click at [380, 335] on div "Enable-Tools" at bounding box center [443, 326] width 309 height 19
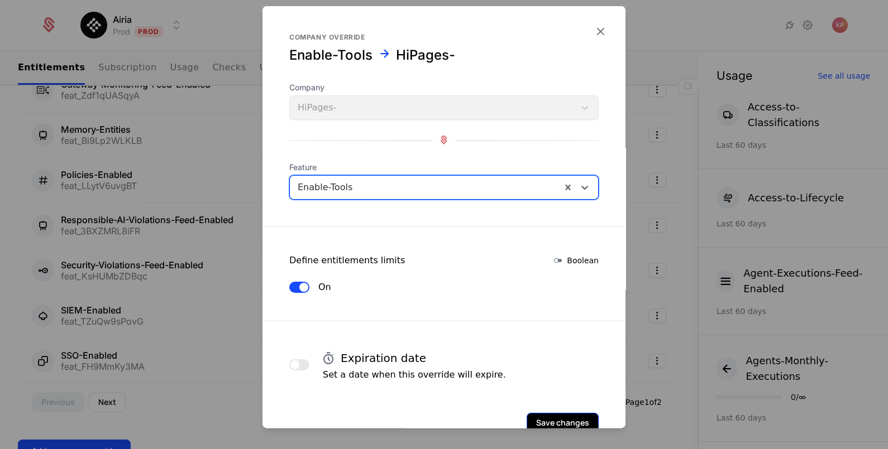
click at [527, 420] on button "Save changes" at bounding box center [562, 423] width 72 height 20
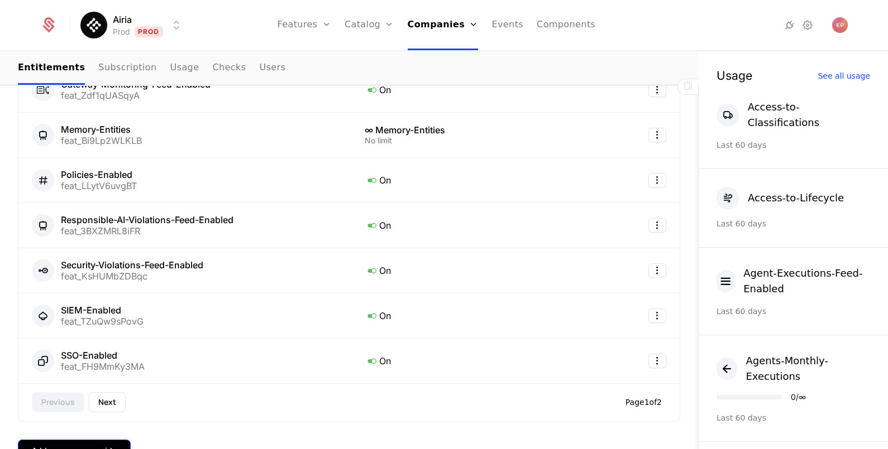
click at [57, 441] on button "Add company override" at bounding box center [74, 451] width 113 height 22
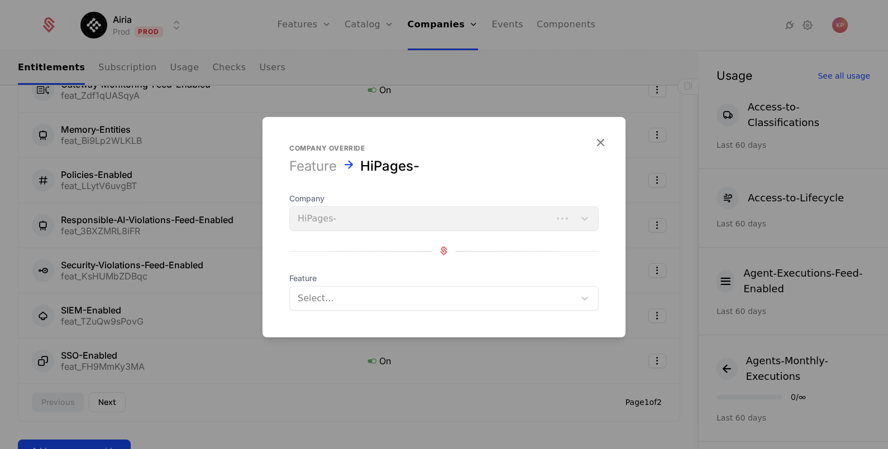
click at [367, 296] on div at bounding box center [432, 298] width 269 height 16
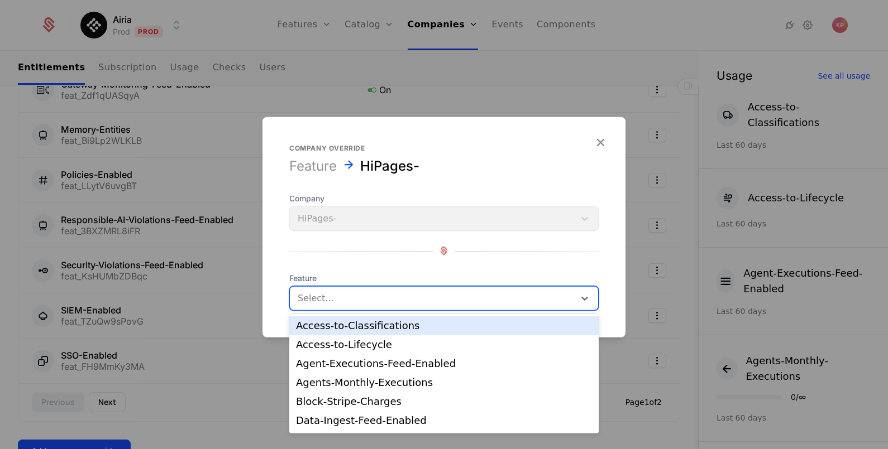
type input "*"
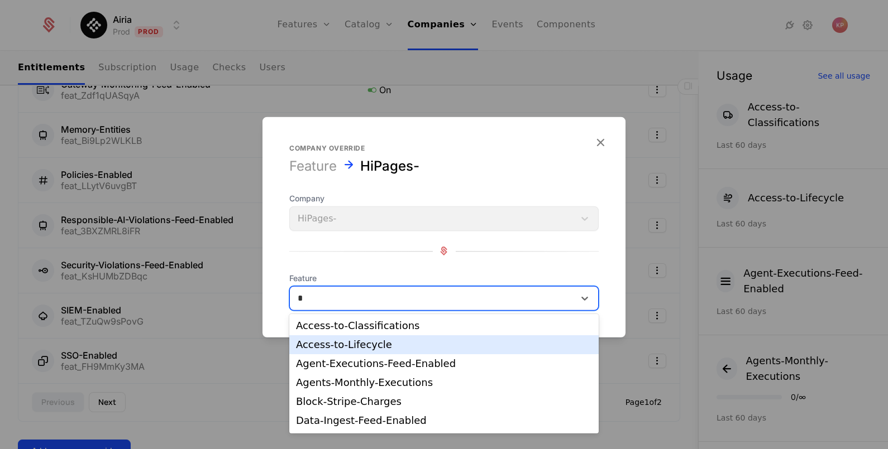
scroll to position [55, 0]
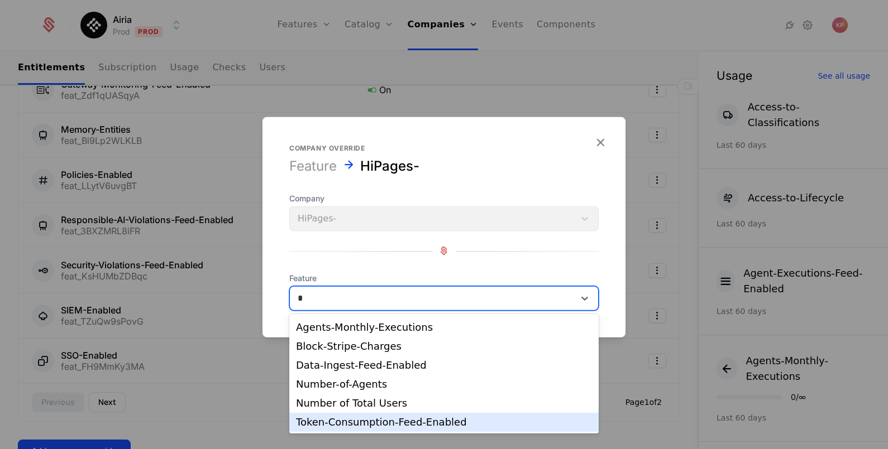
click at [415, 424] on div "Token-Consumption-Feed-Enabled" at bounding box center [444, 423] width 296 height 10
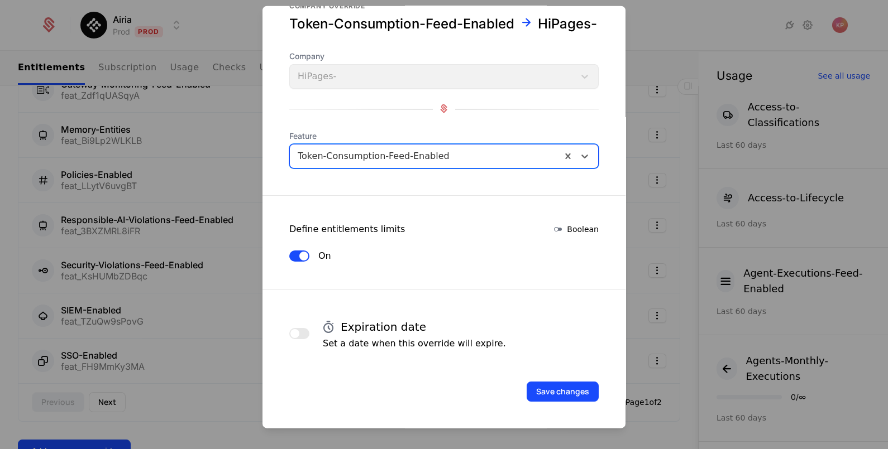
scroll to position [47, 0]
click at [547, 393] on button "Save changes" at bounding box center [562, 391] width 72 height 20
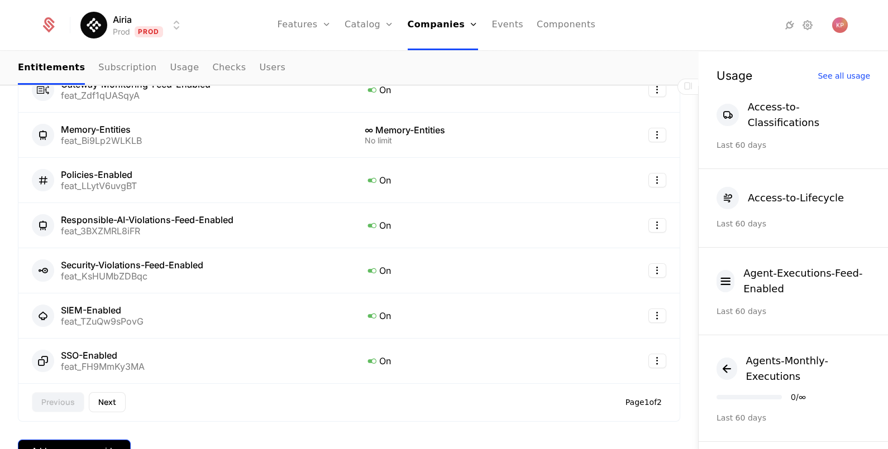
click at [107, 441] on button "Add company override" at bounding box center [74, 451] width 113 height 22
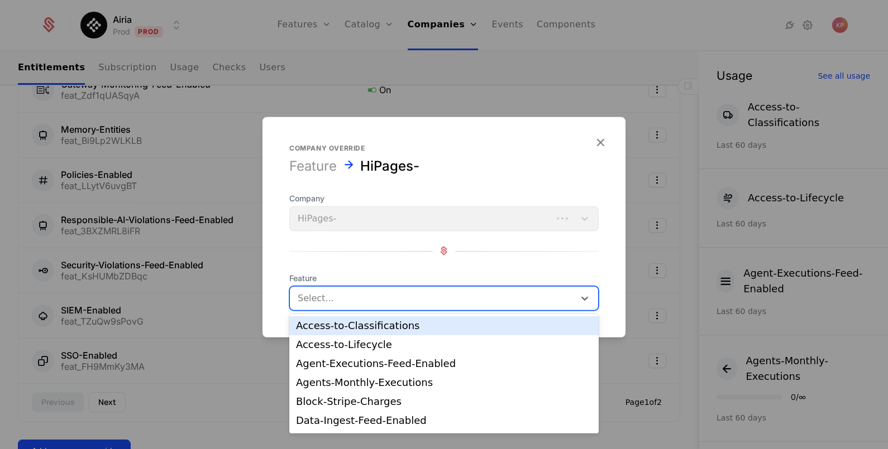
click at [355, 296] on div at bounding box center [432, 298] width 269 height 16
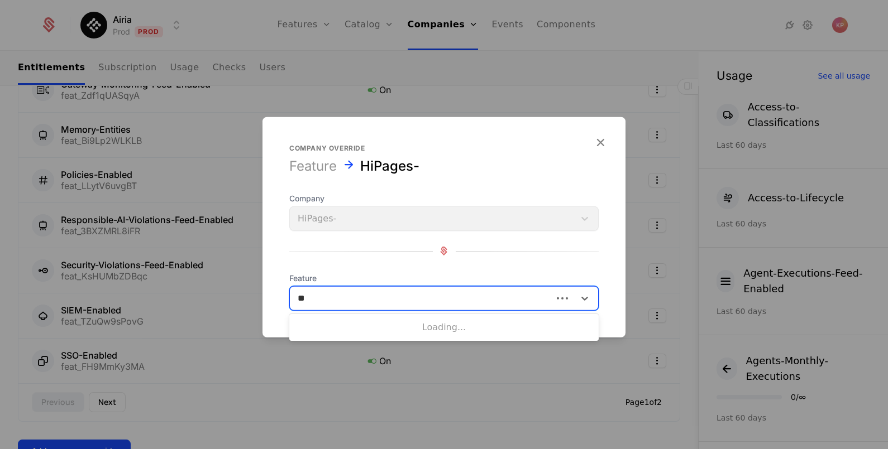
scroll to position [0, 0]
type input "****"
click at [601, 145] on icon "button" at bounding box center [600, 142] width 15 height 15
